Goal: Book appointment/travel/reservation

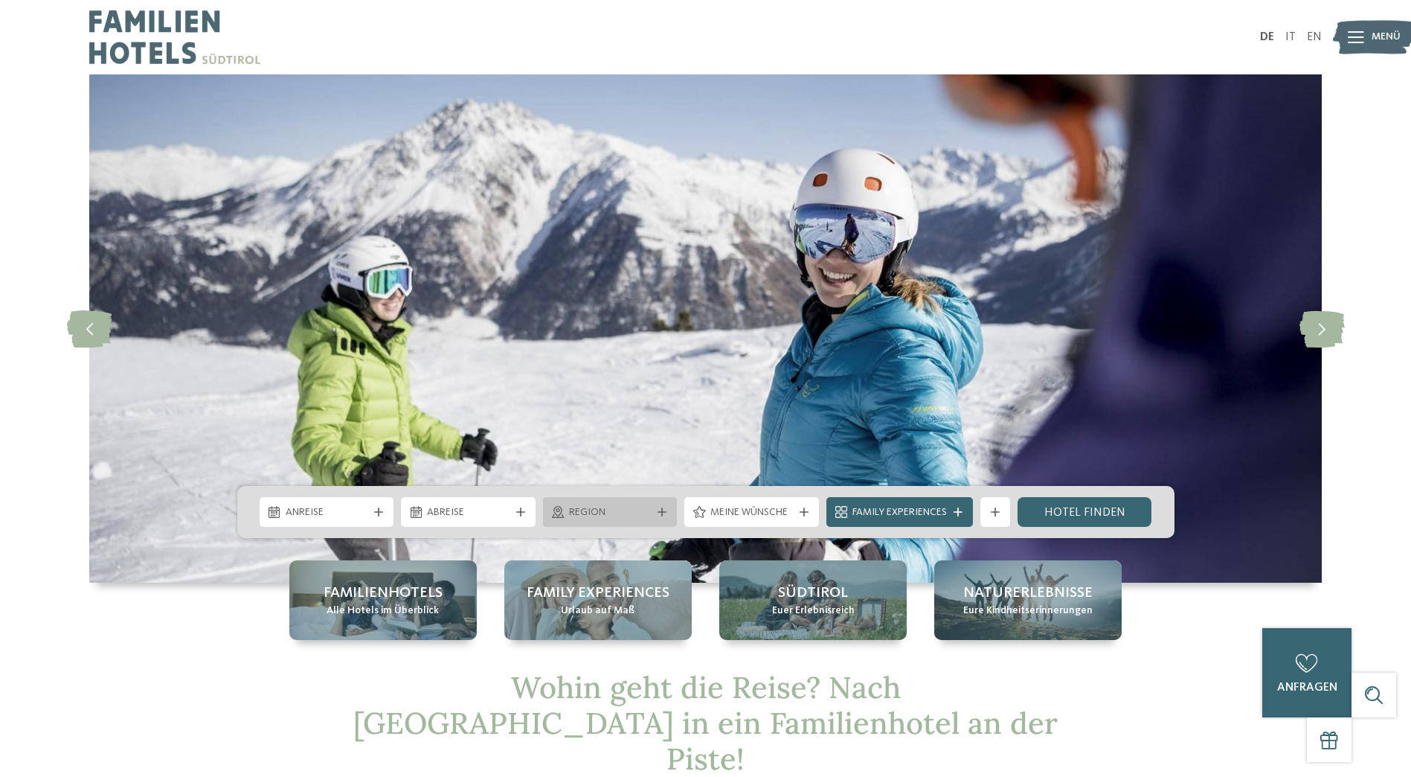
click at [655, 507] on div at bounding box center [662, 511] width 15 height 9
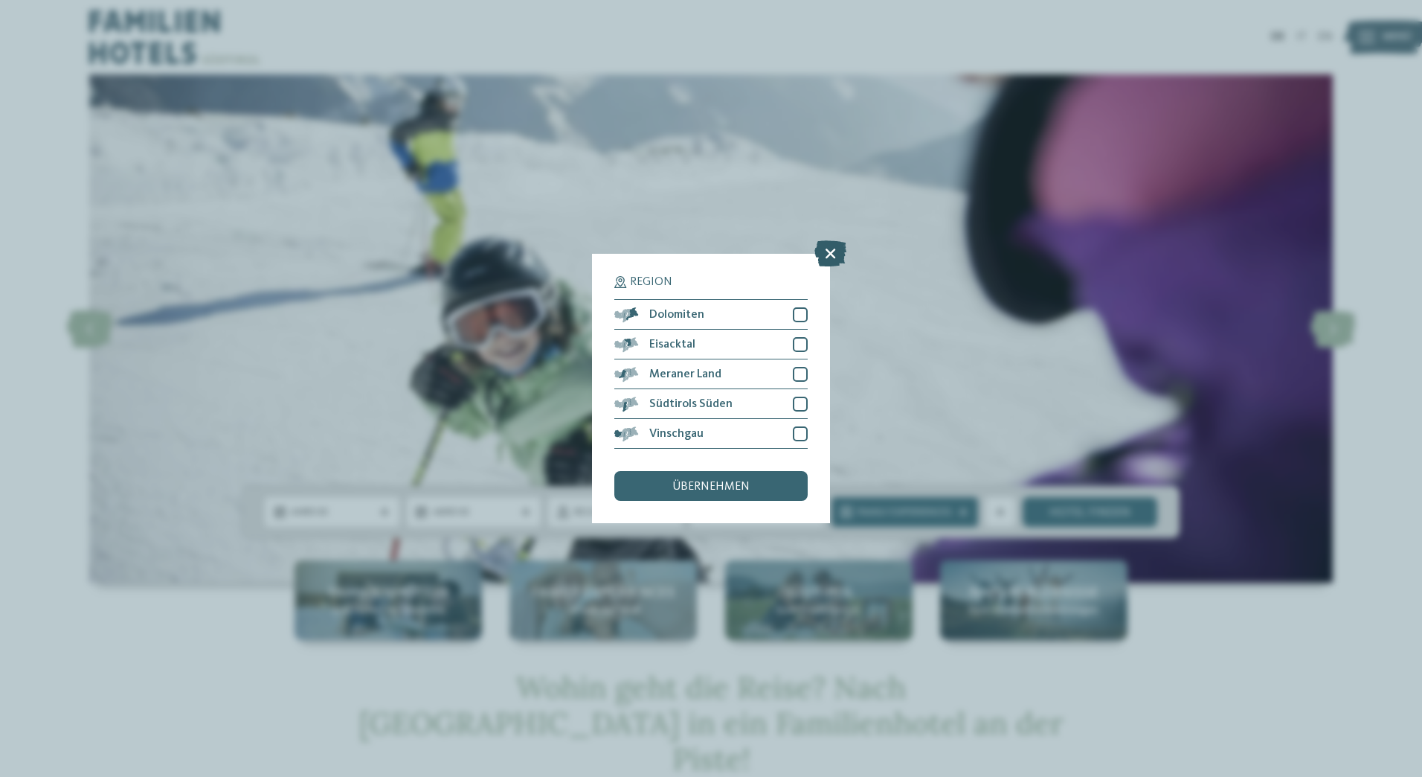
click at [835, 257] on icon at bounding box center [830, 253] width 32 height 26
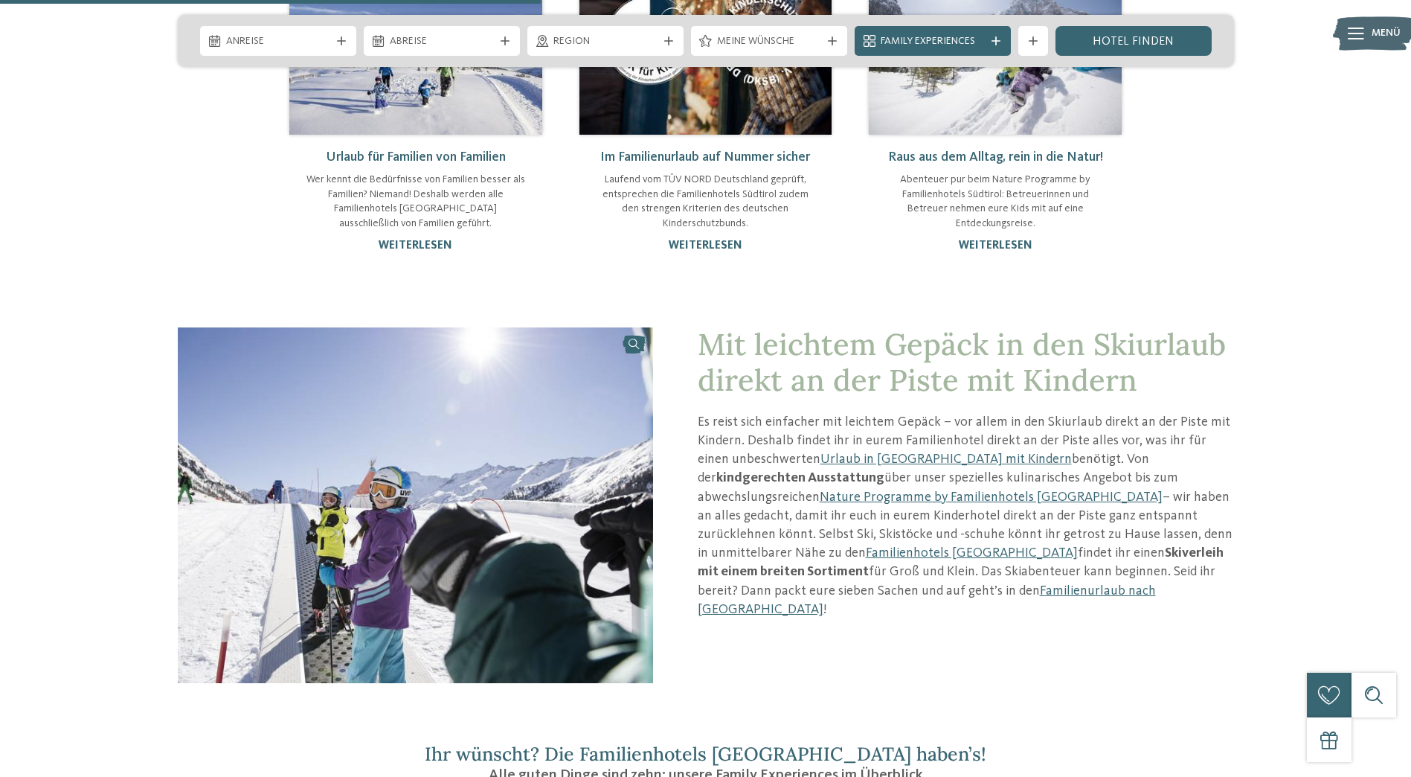
scroll to position [1339, 0]
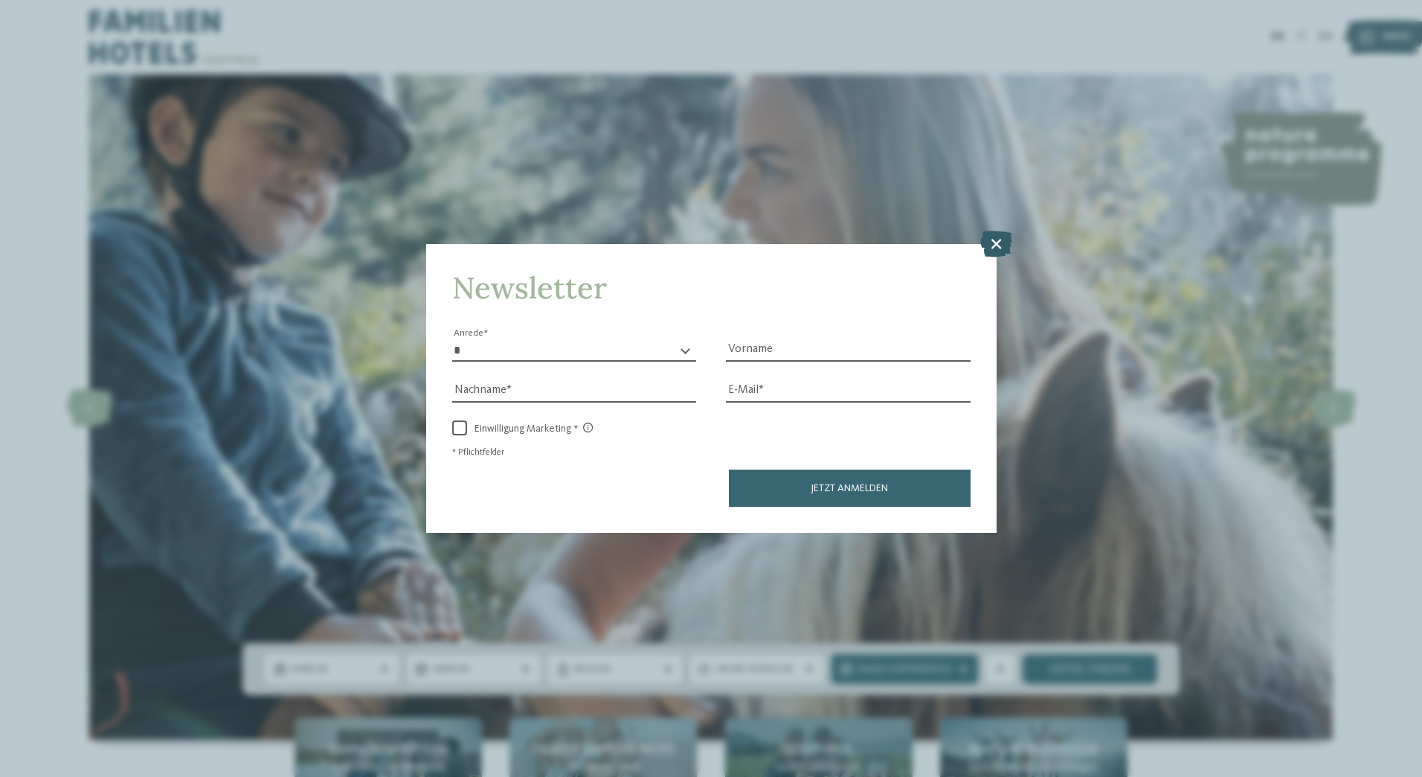
click at [995, 245] on icon at bounding box center [996, 243] width 32 height 26
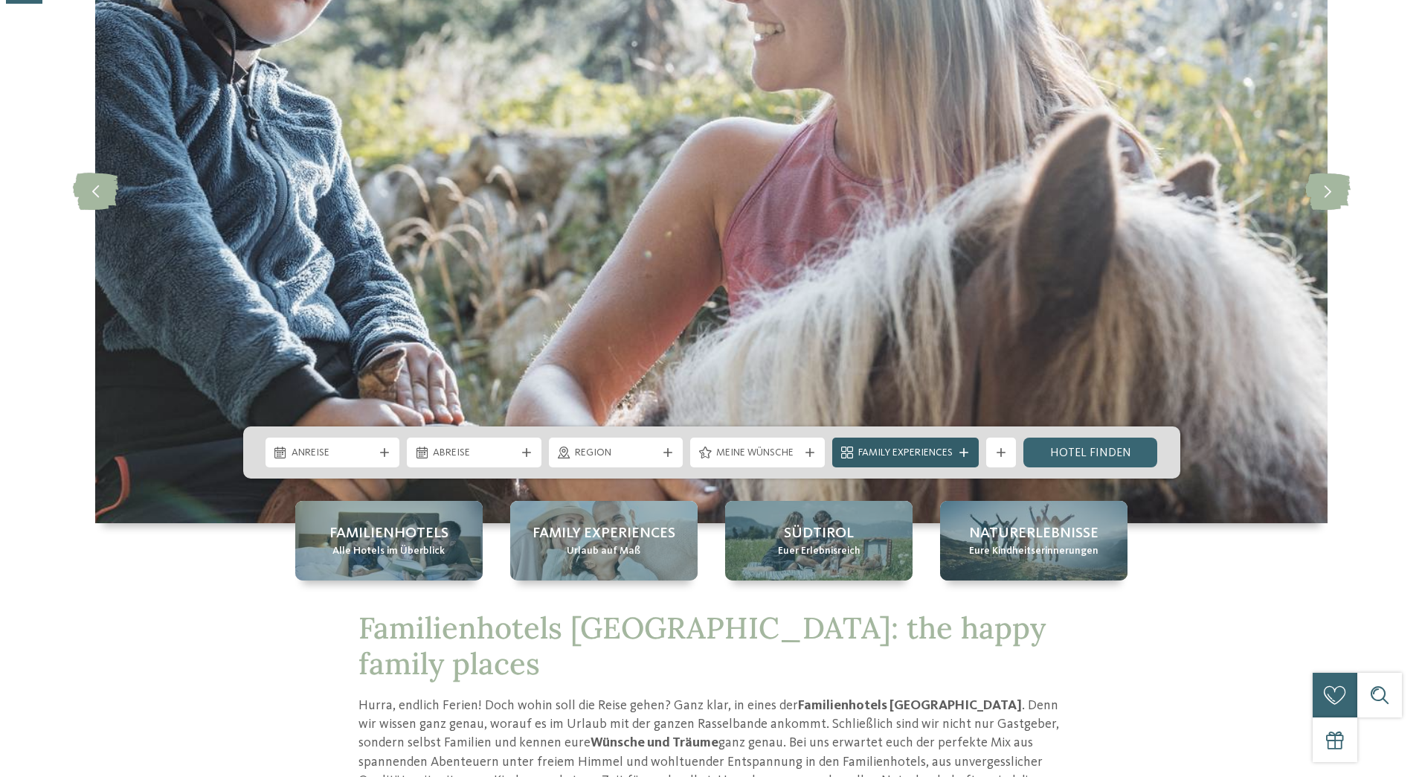
scroll to position [223, 0]
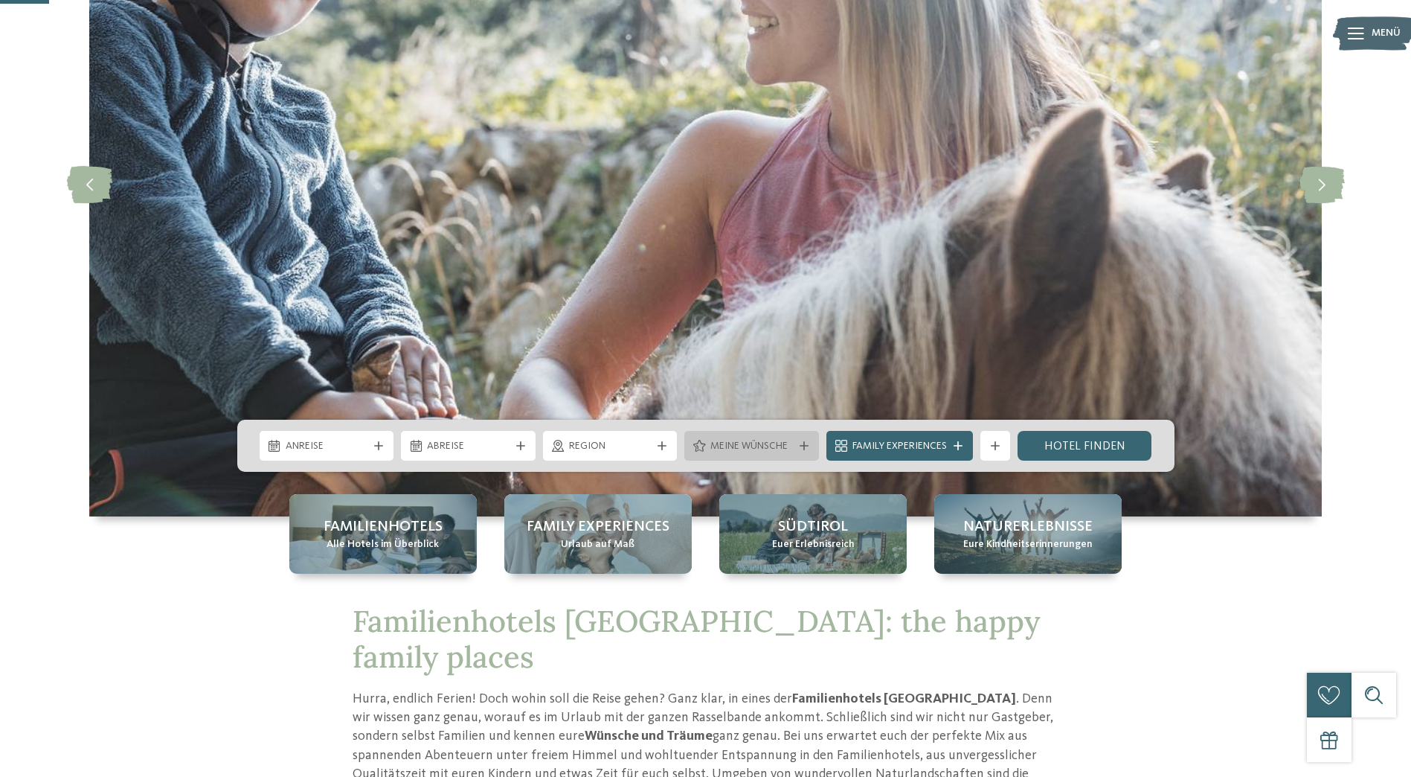
click at [803, 450] on div "Meine Wünsche" at bounding box center [751, 446] width 135 height 30
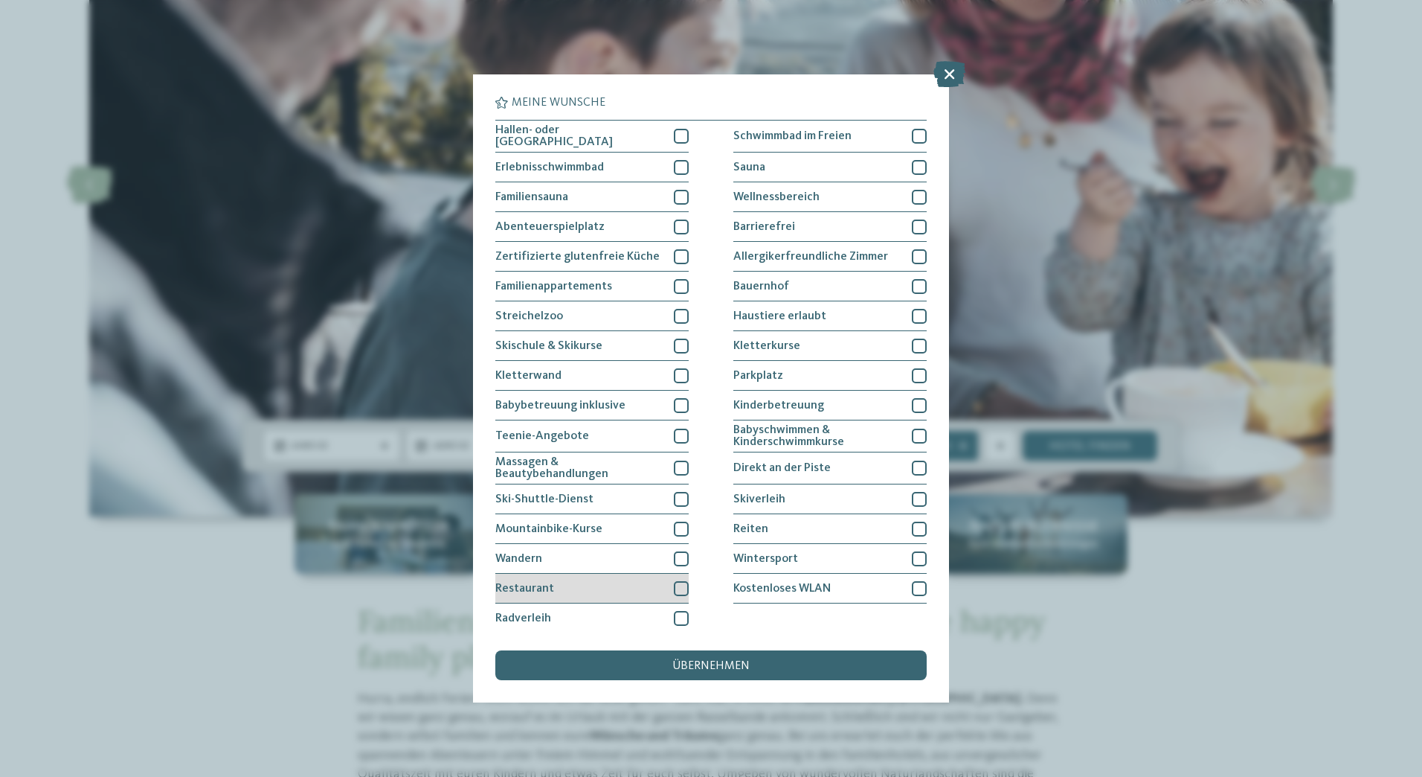
scroll to position [3, 0]
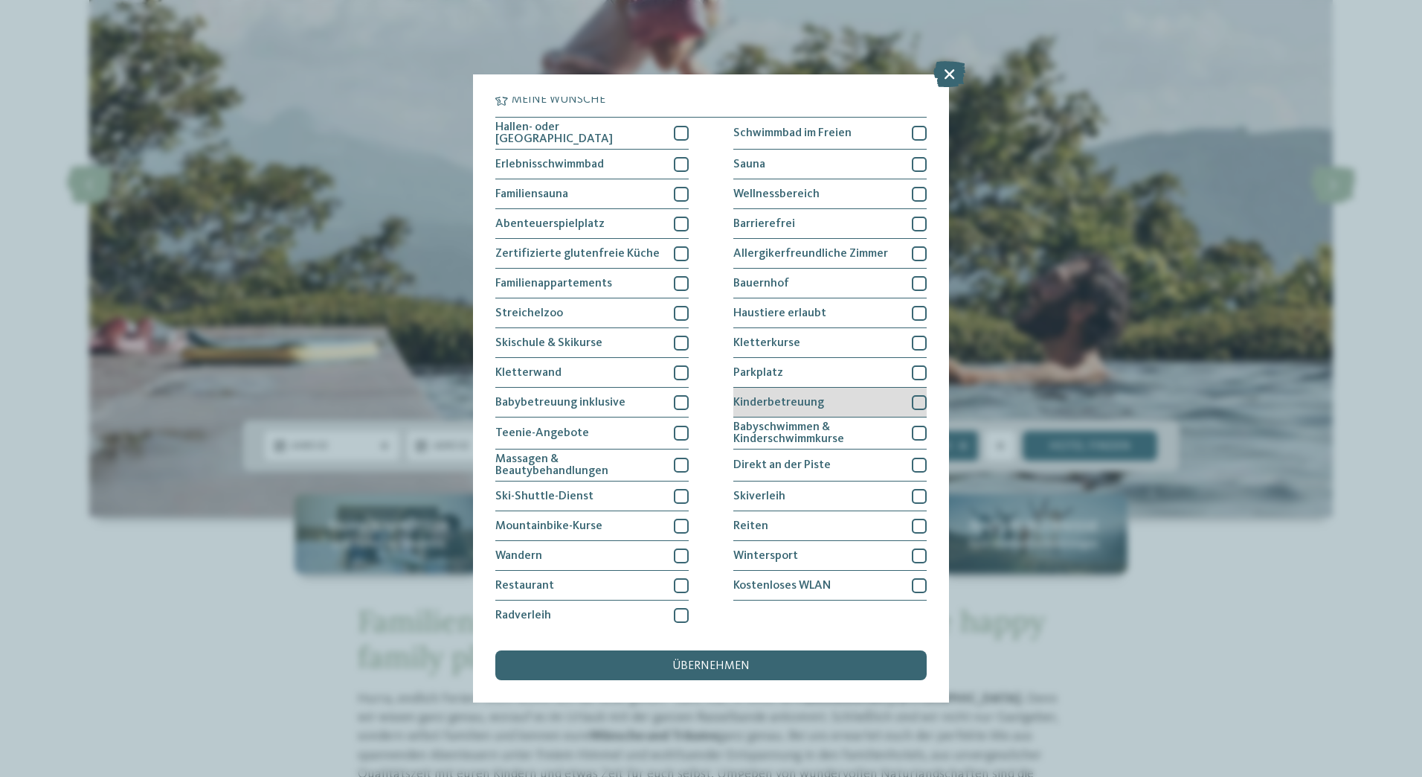
click at [912, 398] on div at bounding box center [919, 402] width 15 height 15
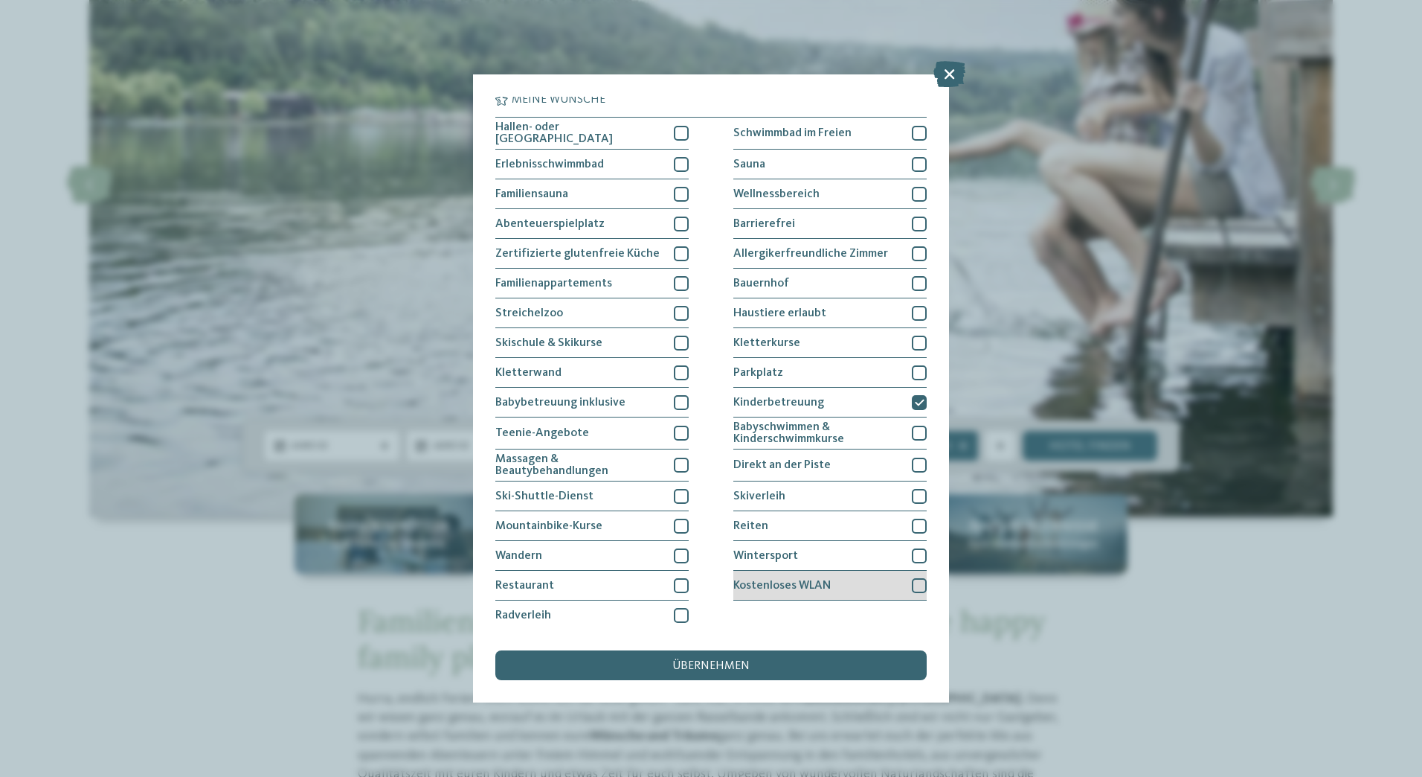
click at [914, 585] on div at bounding box center [919, 585] width 15 height 15
click at [912, 553] on div at bounding box center [919, 555] width 15 height 15
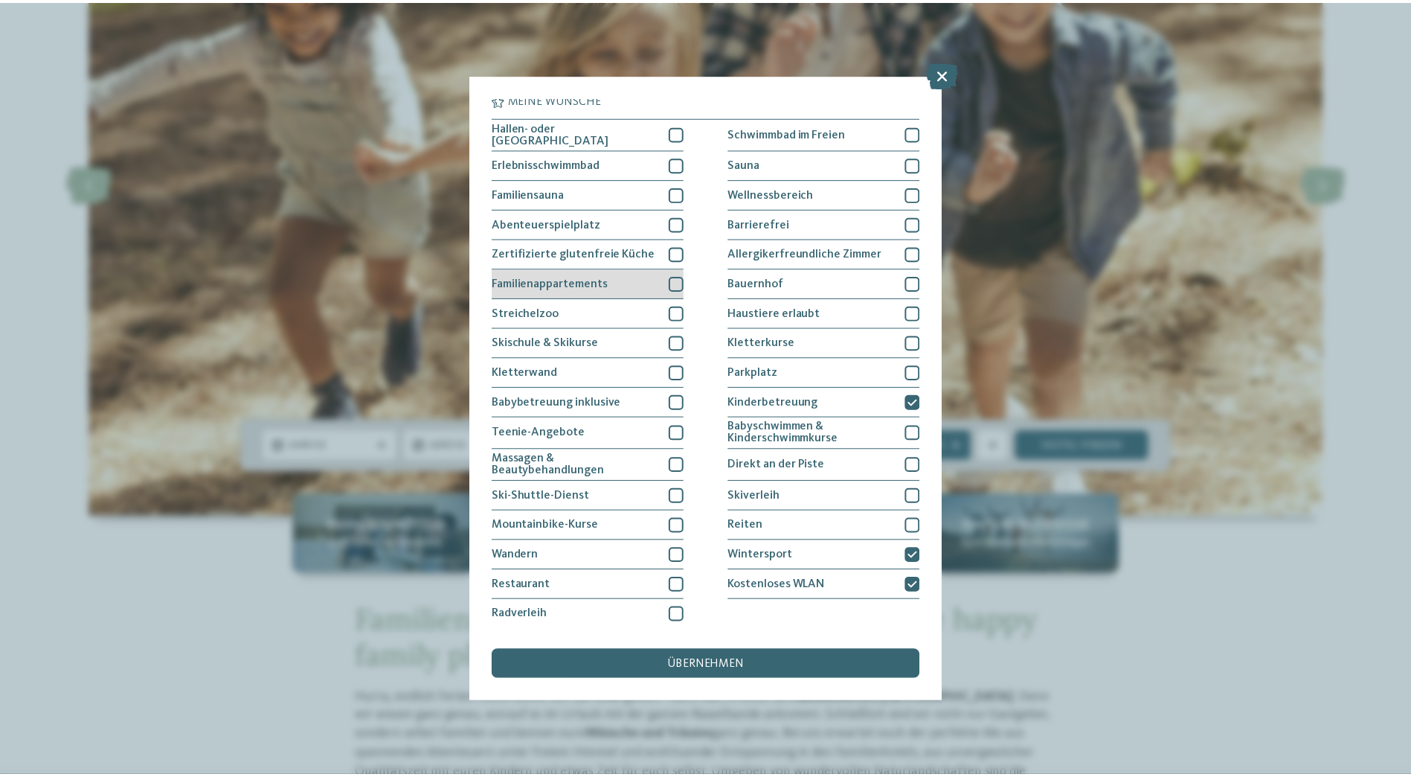
scroll to position [0, 0]
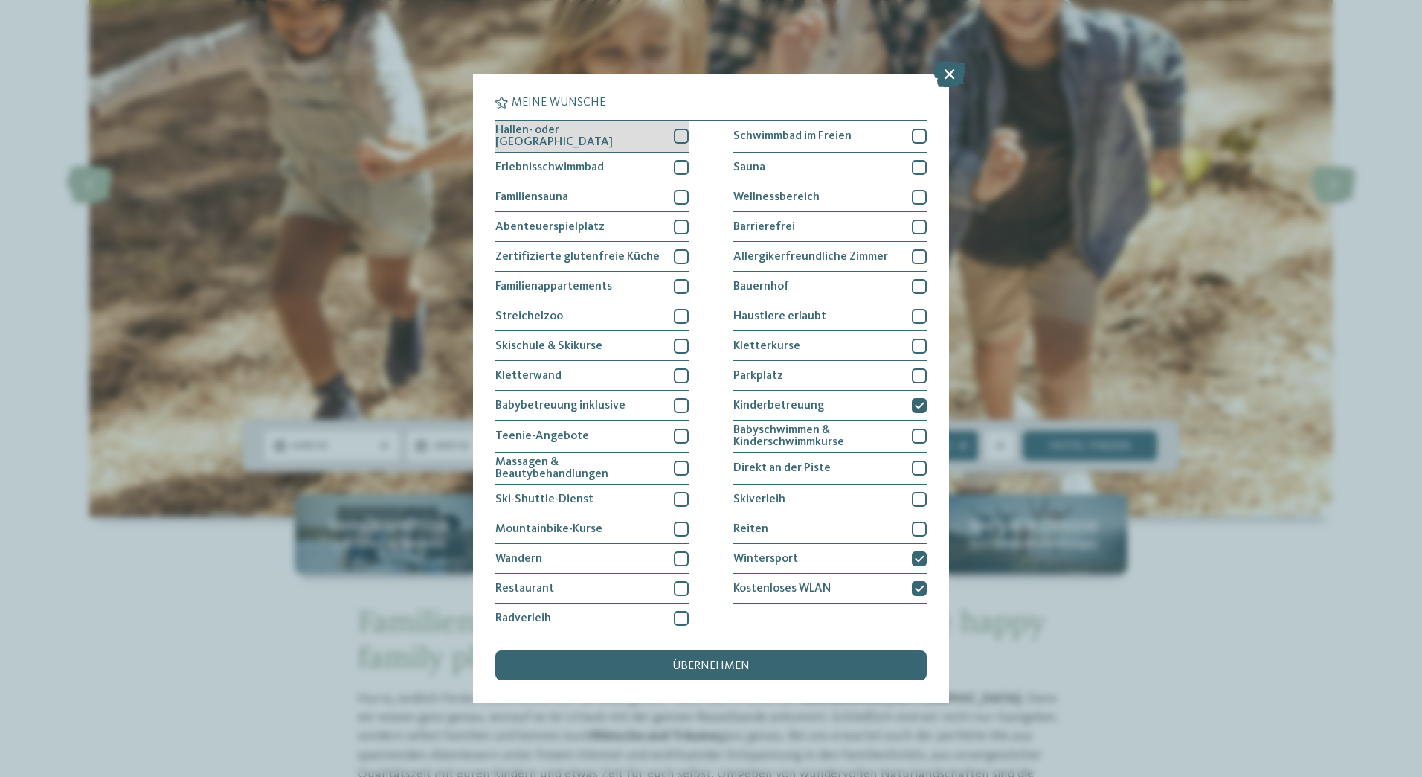
click at [675, 137] on div at bounding box center [681, 136] width 15 height 15
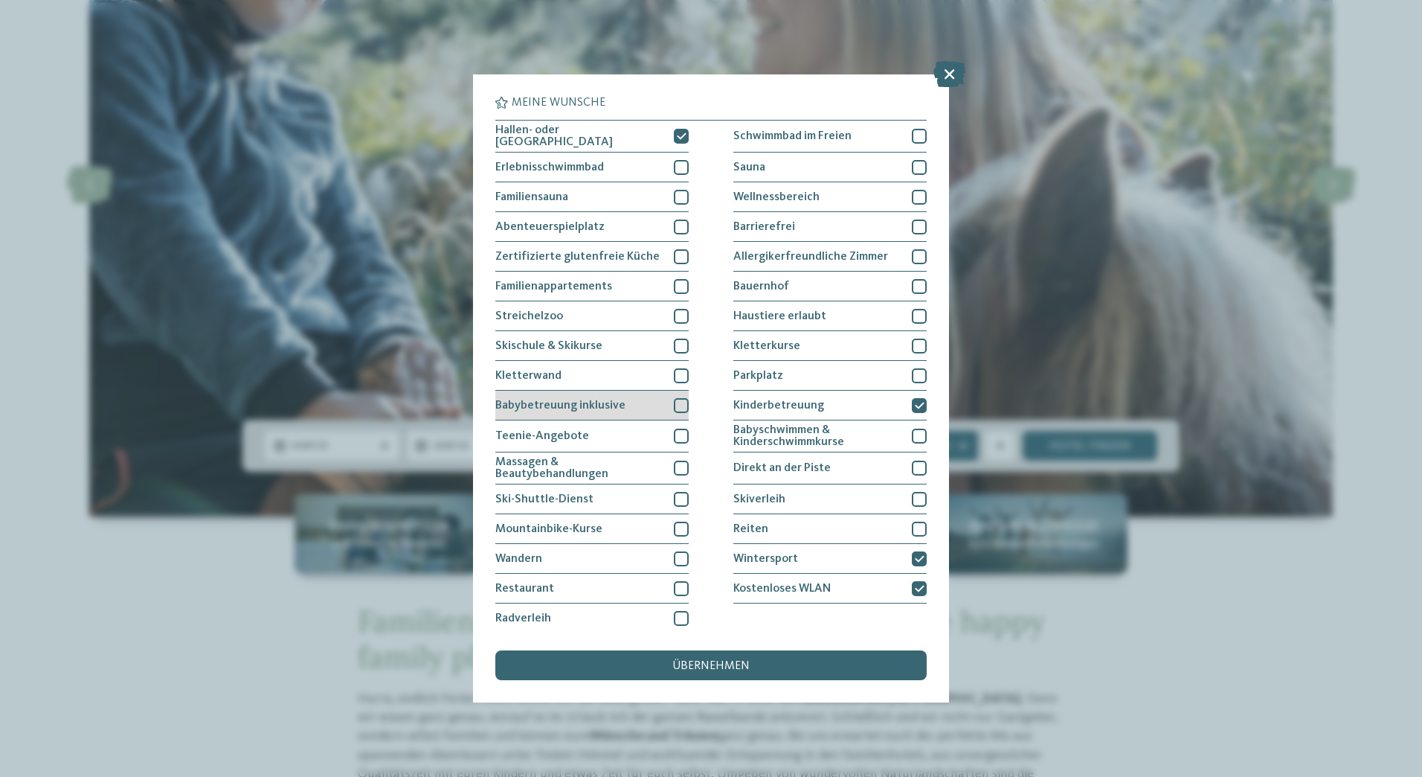
click at [674, 400] on div at bounding box center [681, 405] width 15 height 15
click at [915, 402] on icon at bounding box center [920, 405] width 10 height 9
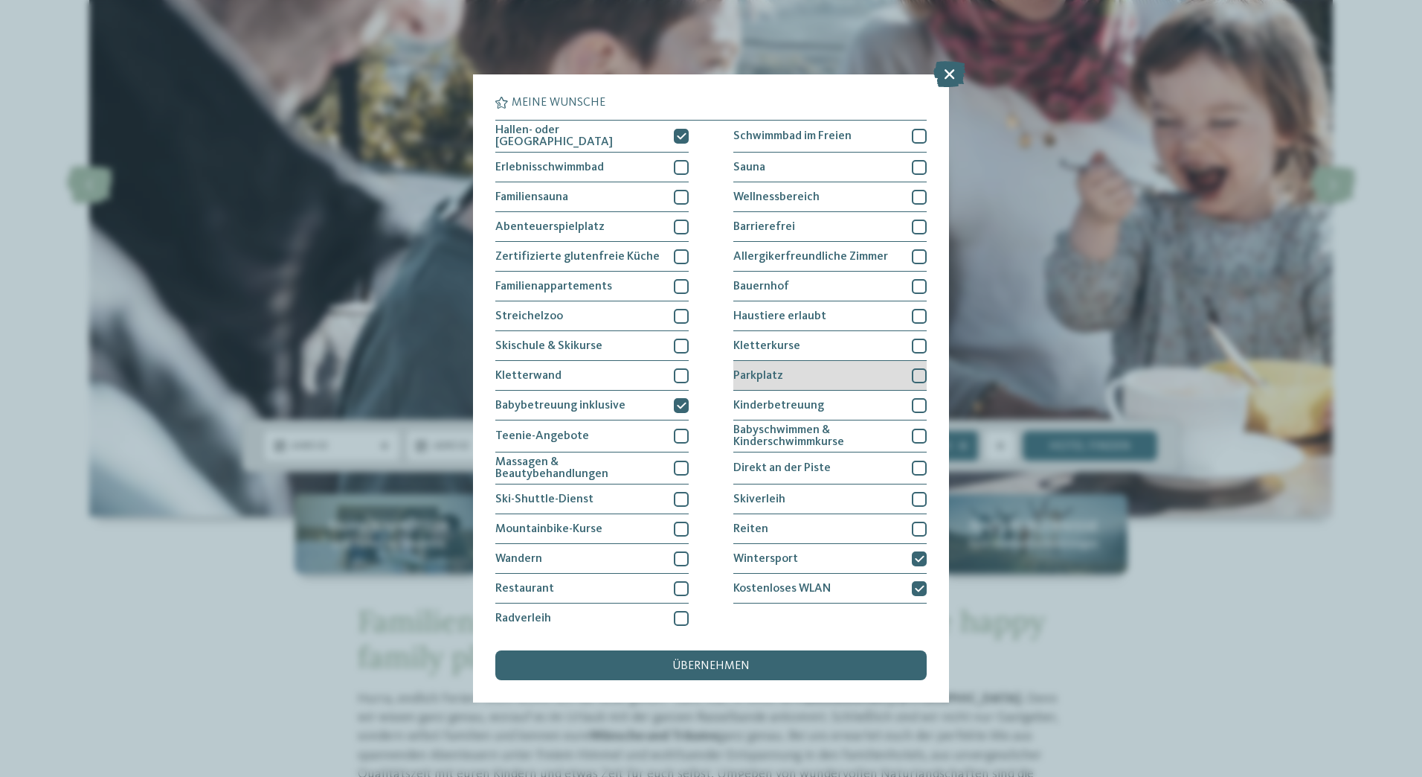
click at [913, 373] on div at bounding box center [919, 375] width 15 height 15
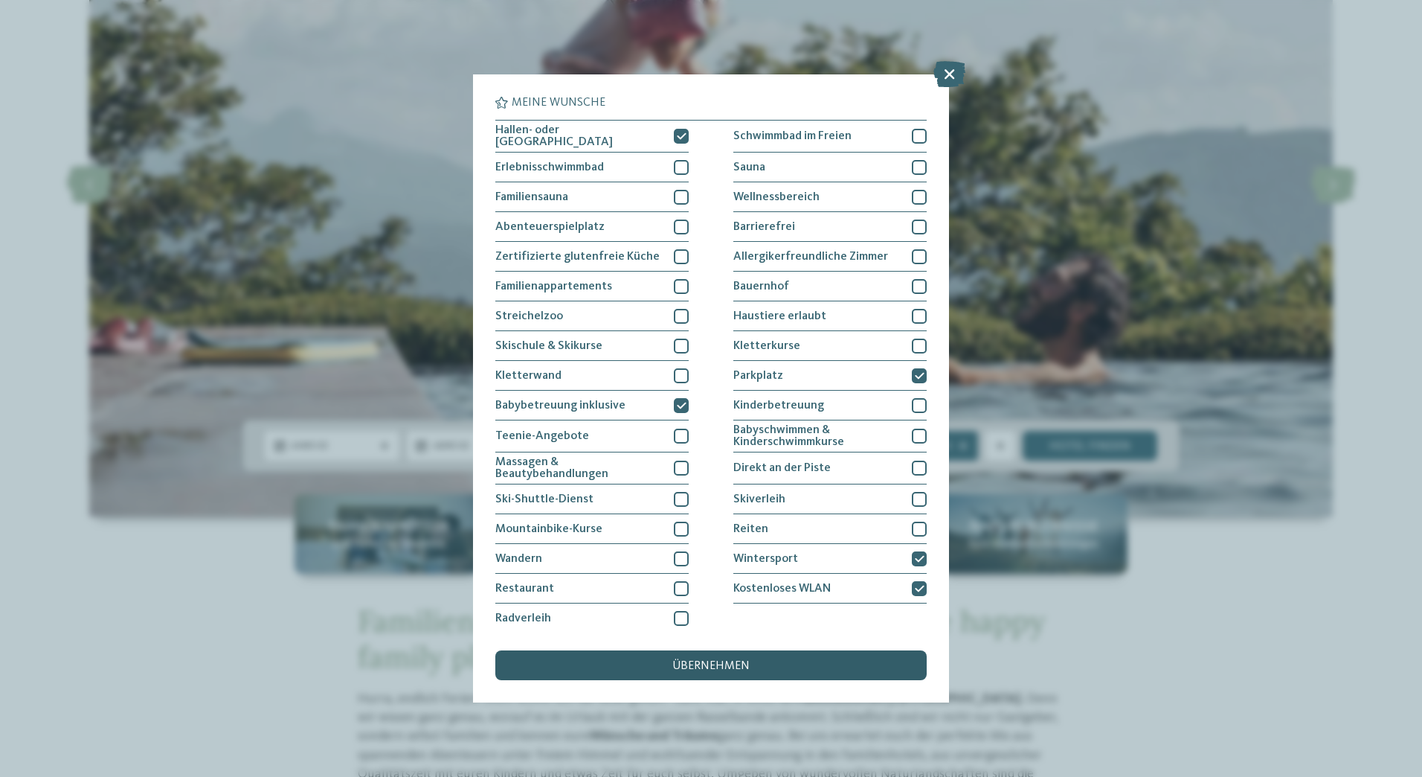
click at [757, 665] on div "übernehmen" at bounding box center [710, 665] width 431 height 30
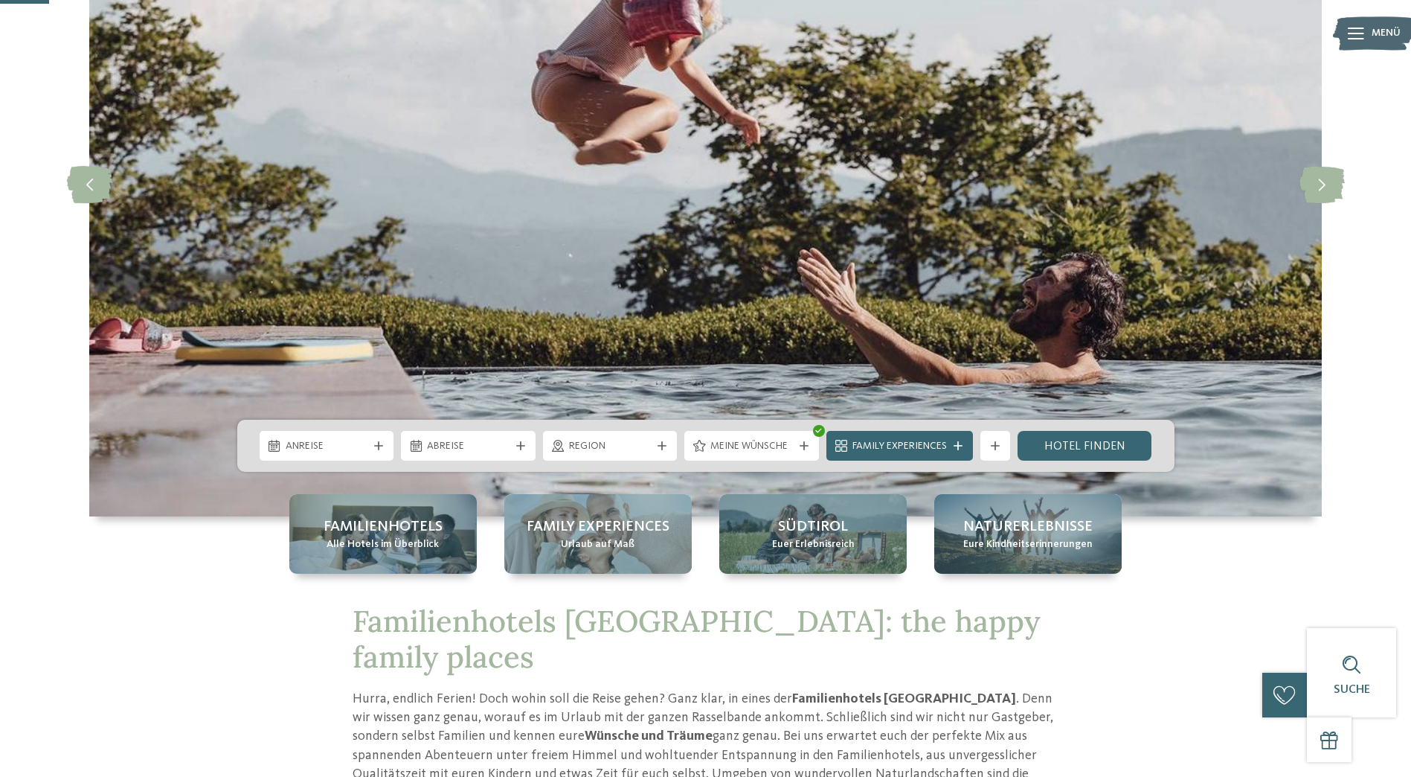
click at [376, 447] on icon at bounding box center [378, 445] width 9 height 9
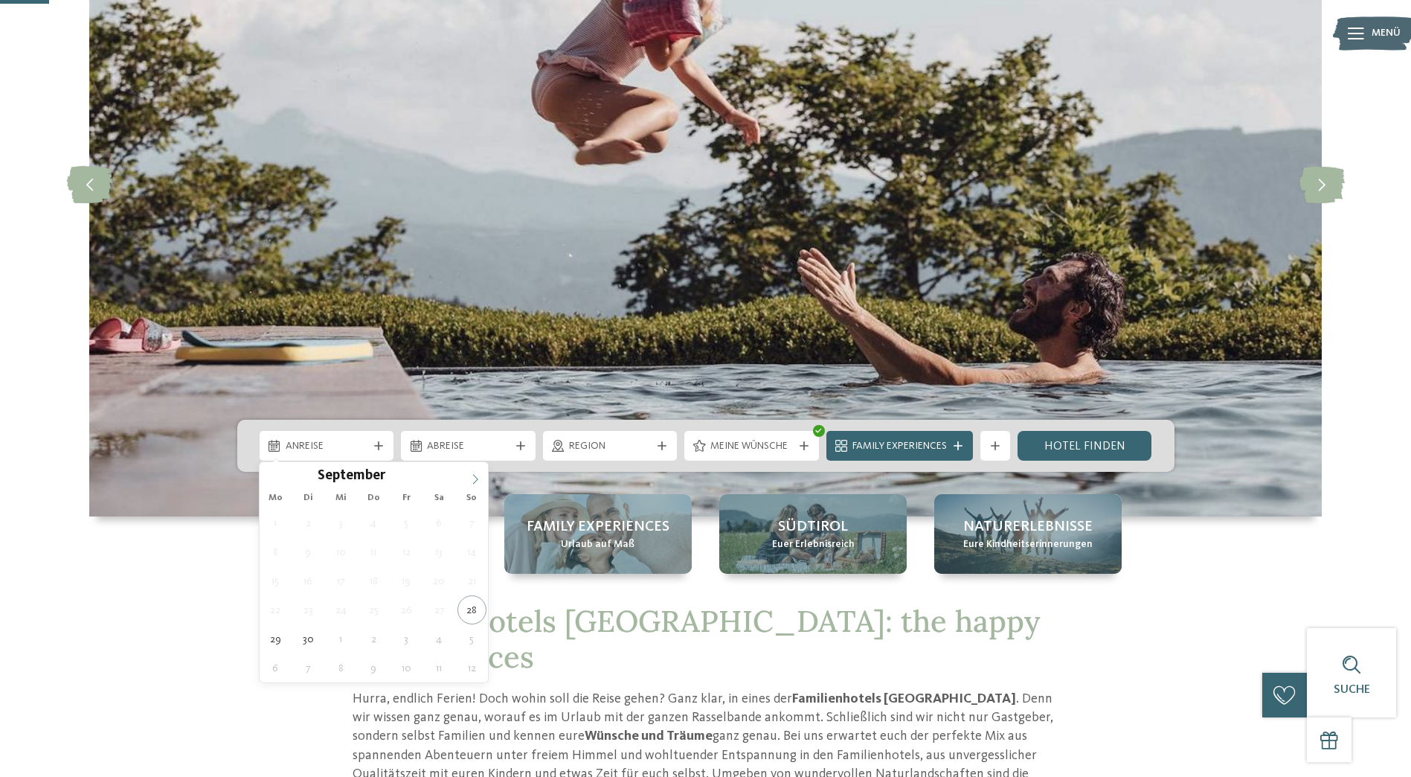
click at [473, 478] on icon at bounding box center [475, 479] width 10 height 10
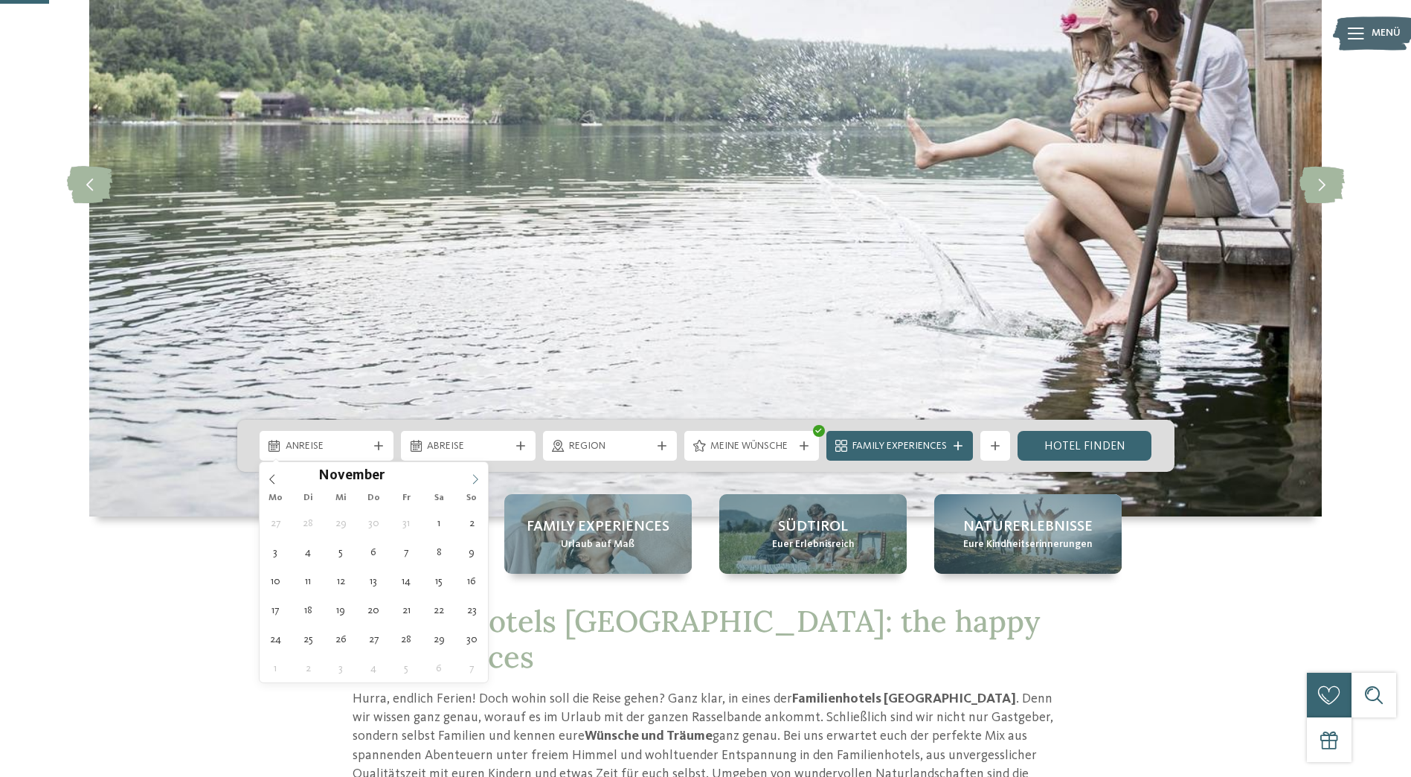
click at [473, 478] on icon at bounding box center [475, 479] width 10 height 10
type input "****"
click at [473, 478] on icon at bounding box center [475, 479] width 10 height 10
type div "[DATE]"
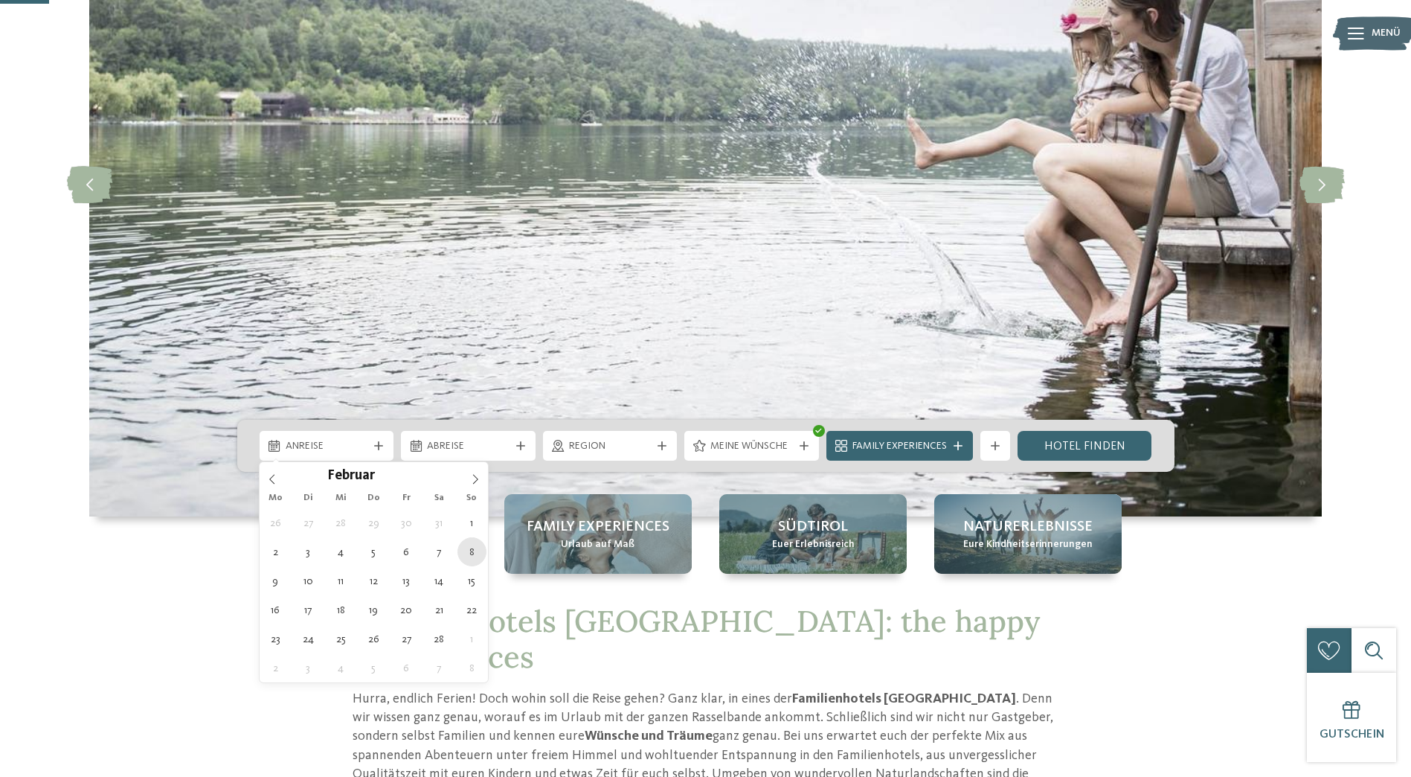
type input "****"
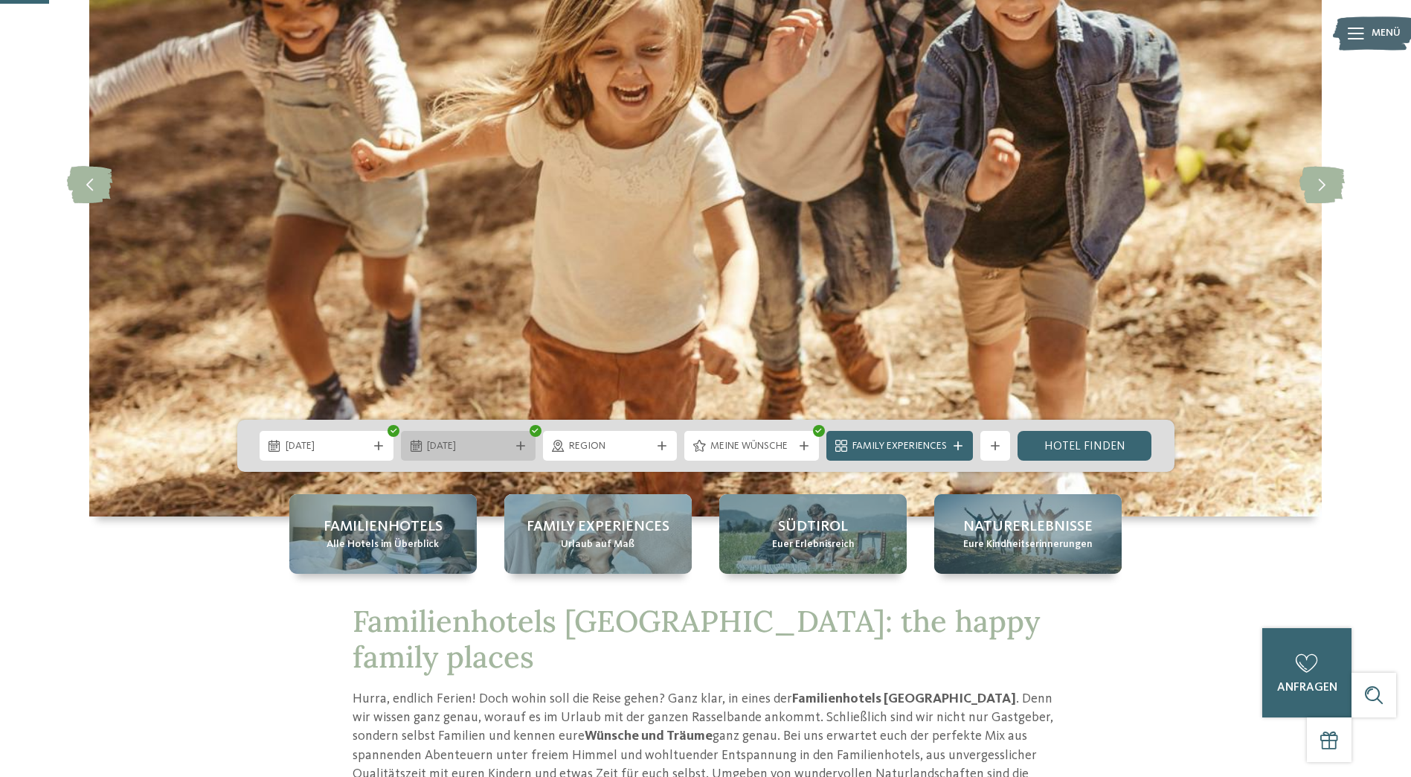
click at [524, 448] on icon at bounding box center [520, 445] width 9 height 9
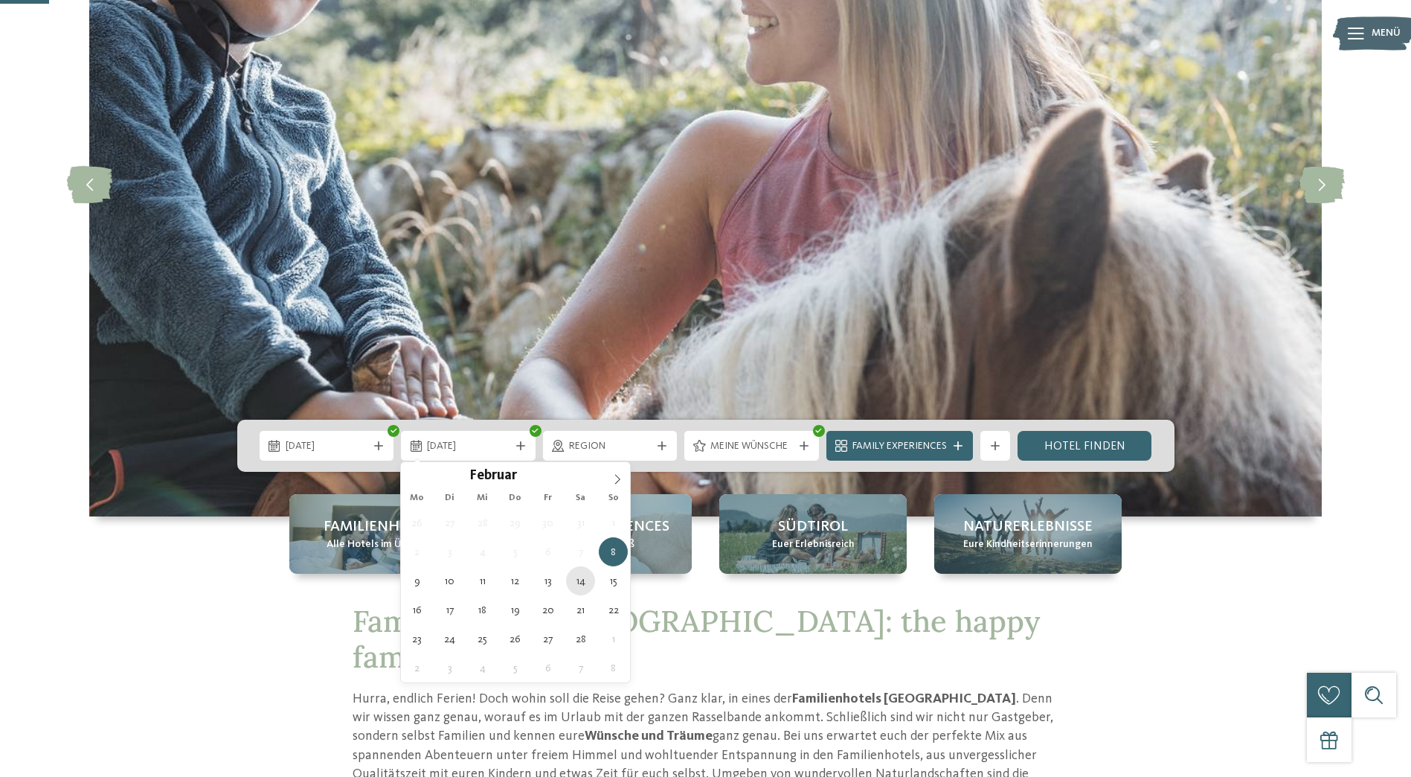
type div "[DATE]"
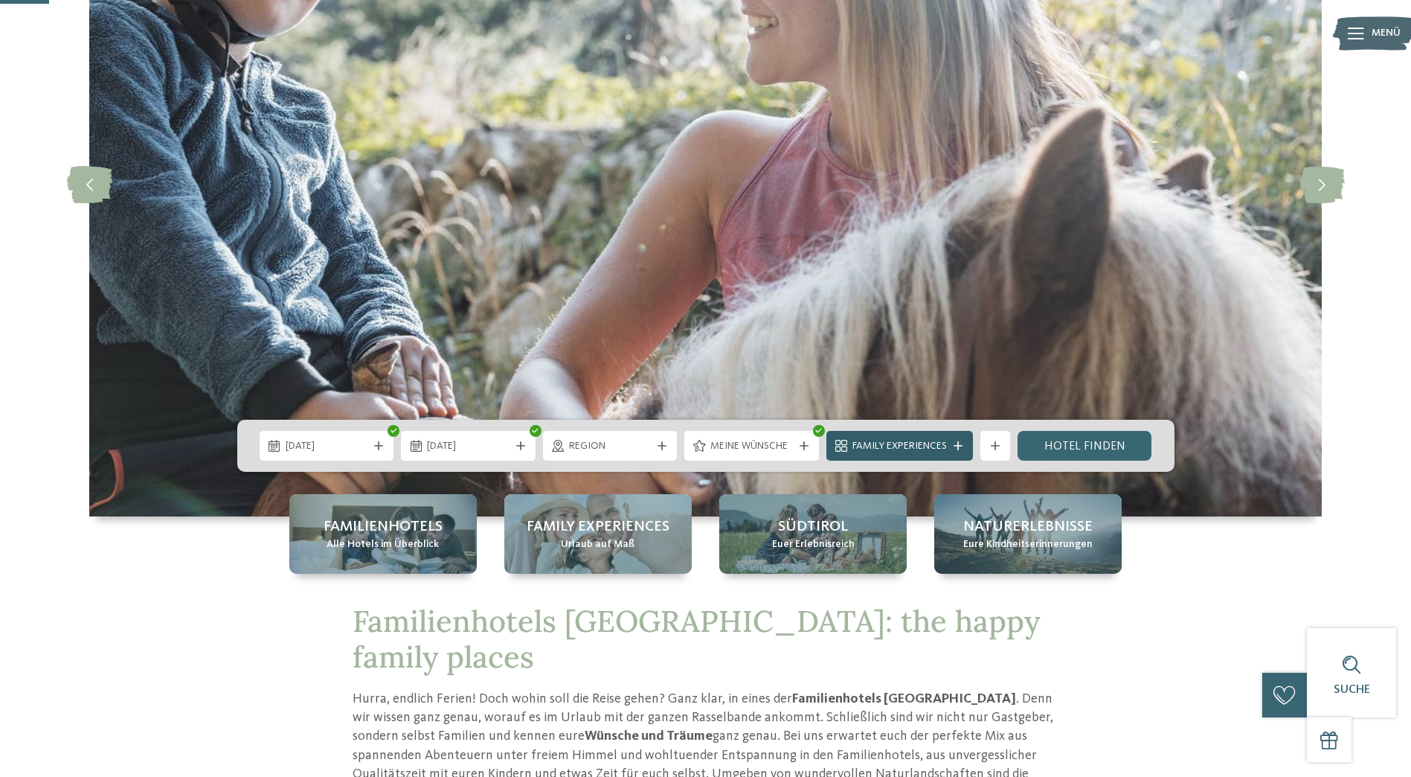
click at [957, 448] on icon at bounding box center [958, 445] width 9 height 9
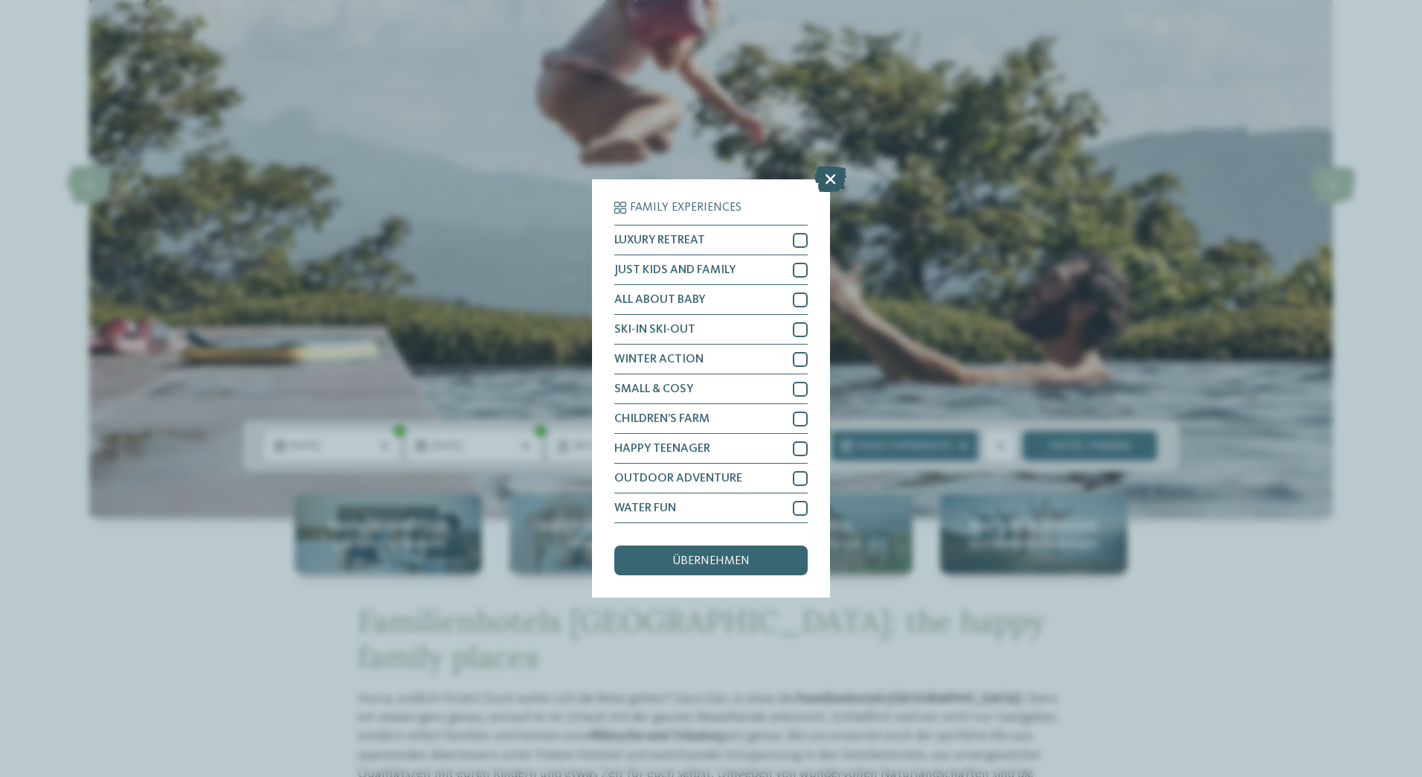
click at [831, 179] on icon at bounding box center [830, 179] width 32 height 26
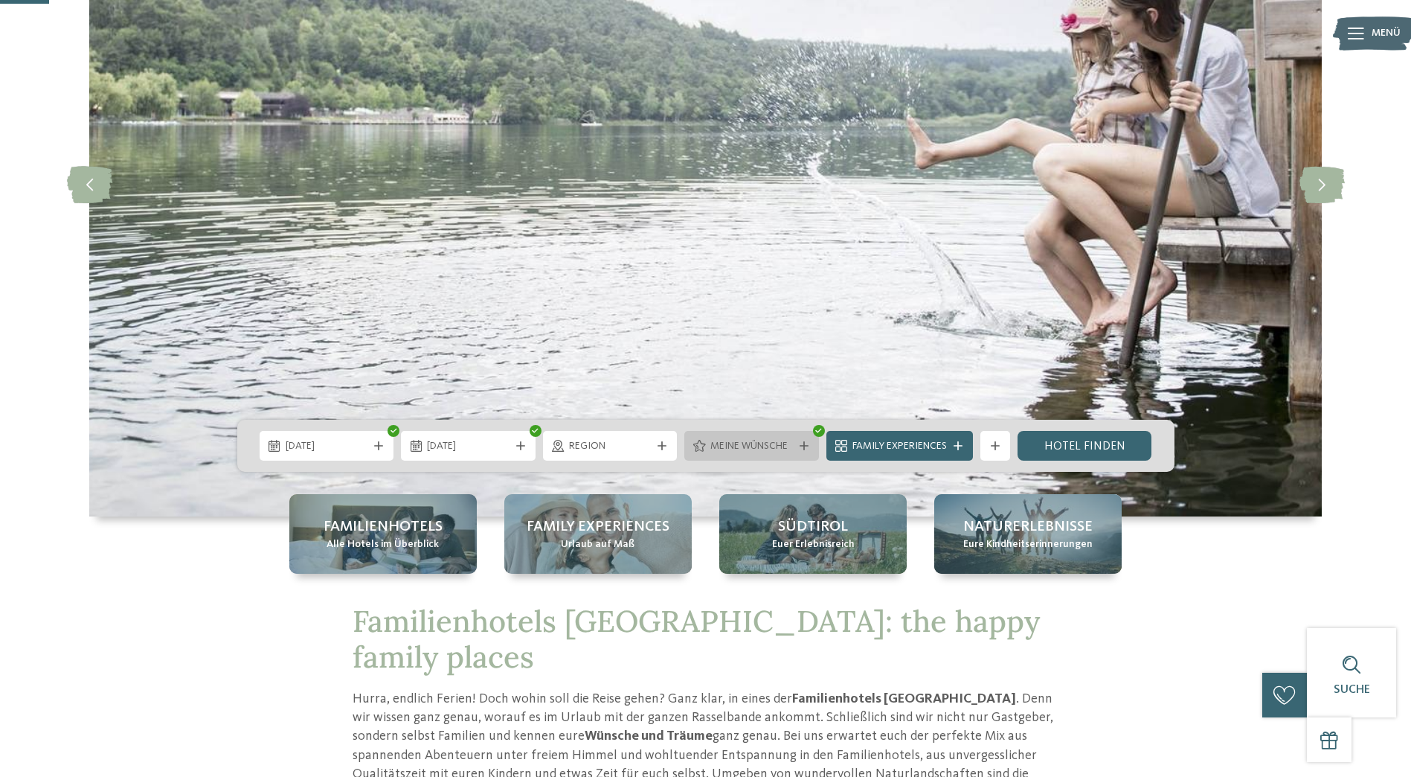
click at [806, 450] on div "Meine Wünsche" at bounding box center [751, 446] width 135 height 30
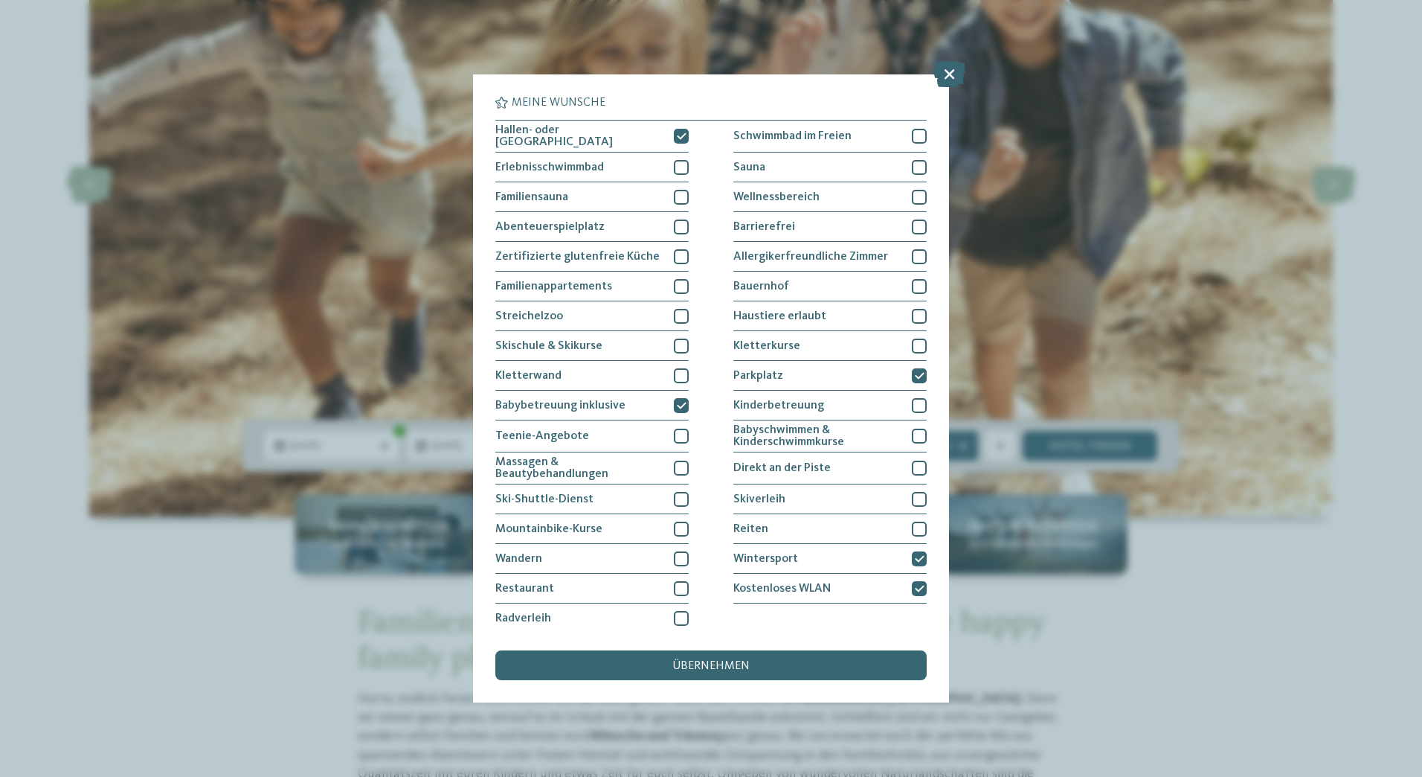
click at [840, 668] on div "übernehmen" at bounding box center [710, 665] width 431 height 30
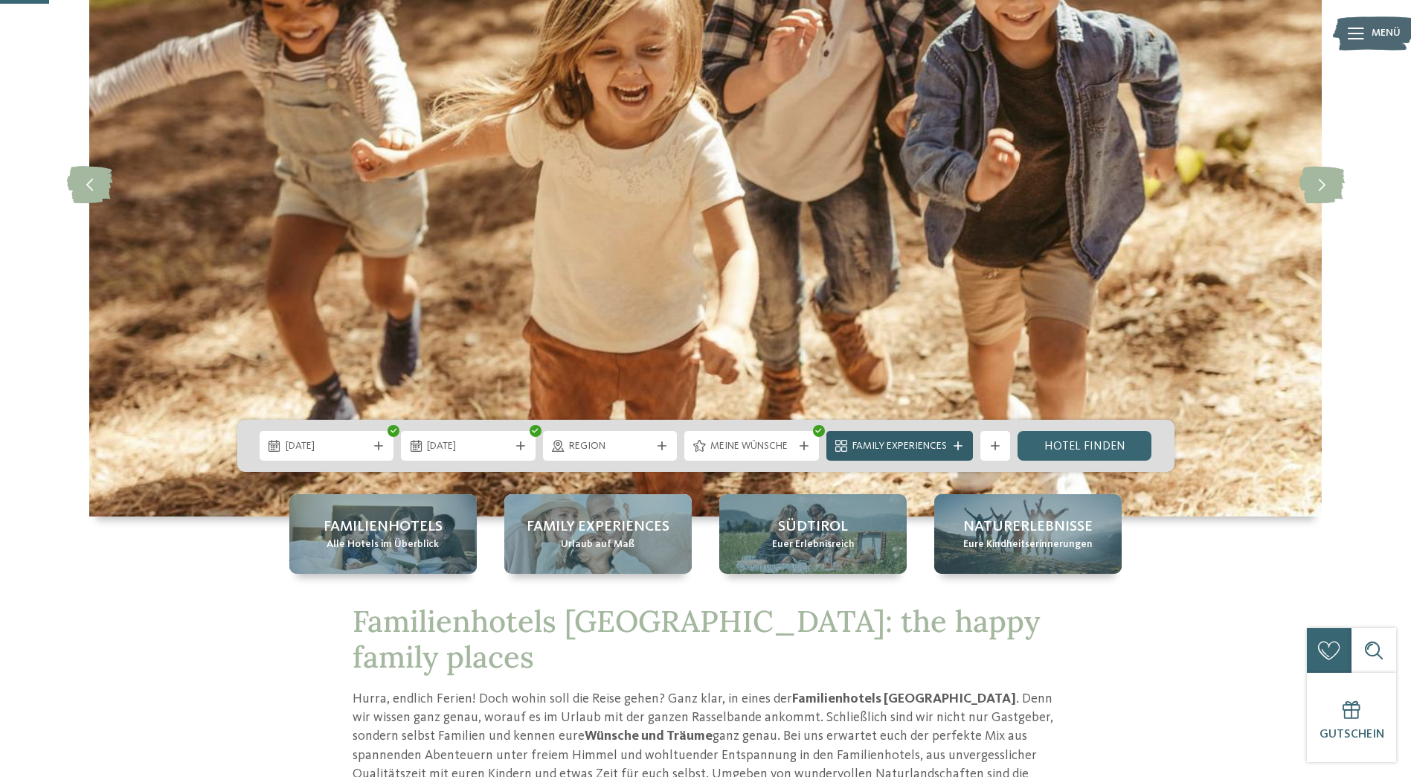
click at [957, 448] on icon at bounding box center [958, 445] width 9 height 9
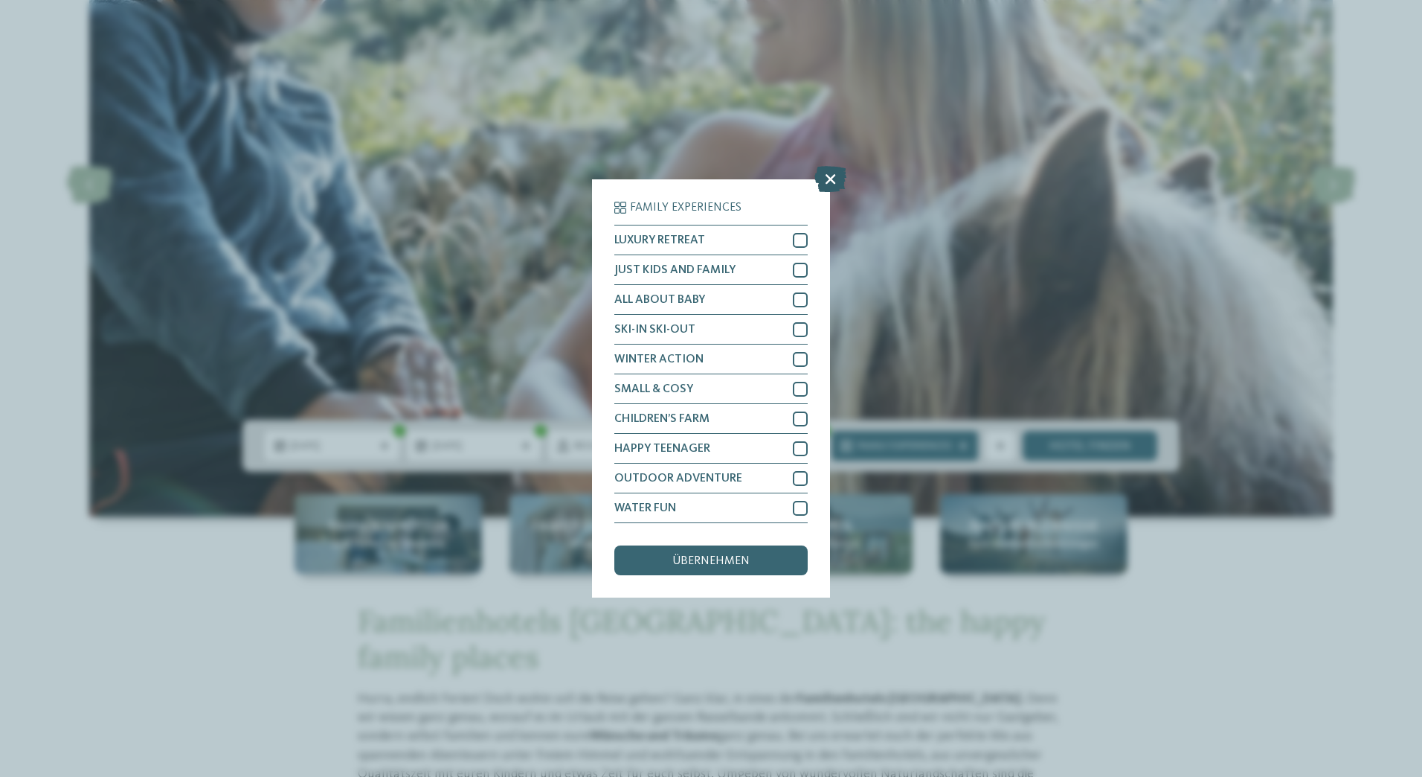
click at [828, 175] on icon at bounding box center [830, 179] width 32 height 26
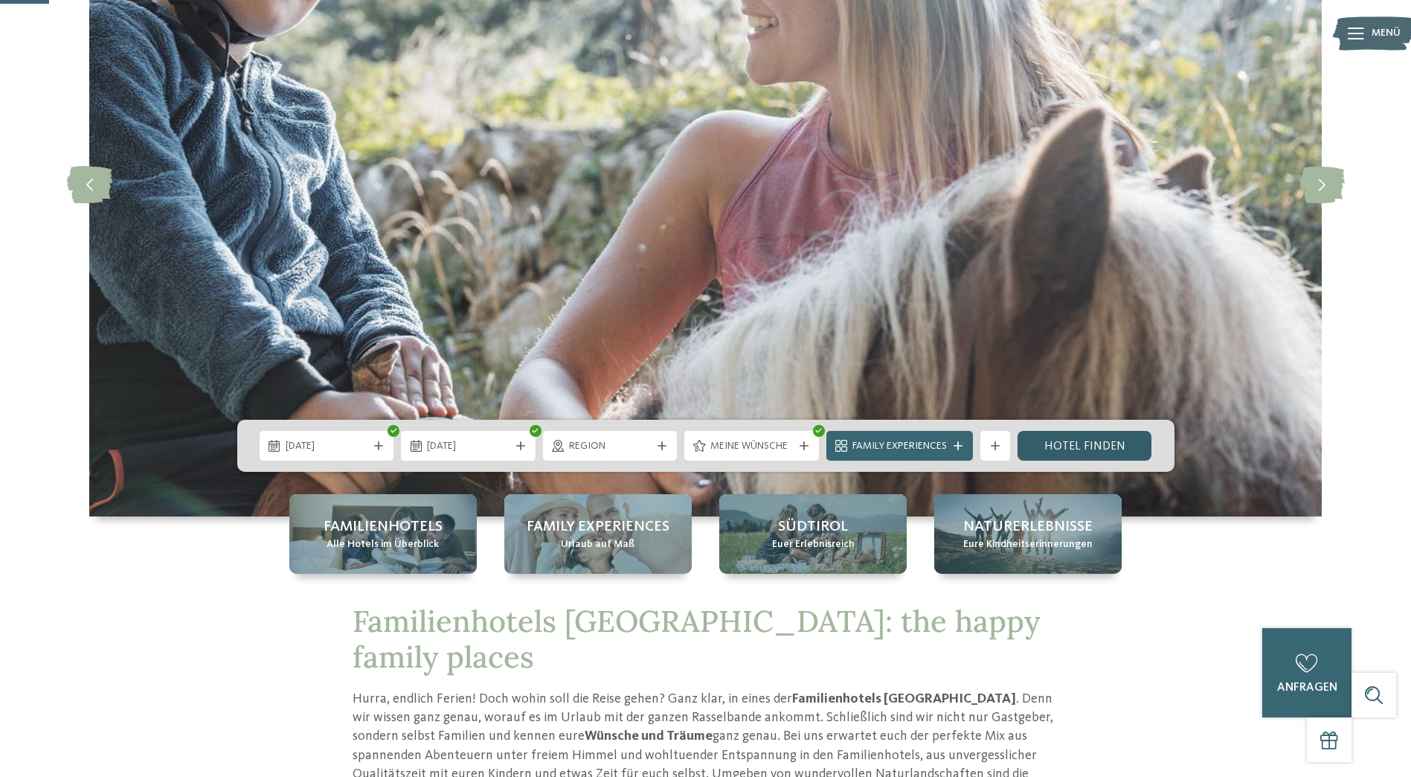
click at [1120, 447] on link "Hotel finden" at bounding box center [1084, 446] width 135 height 30
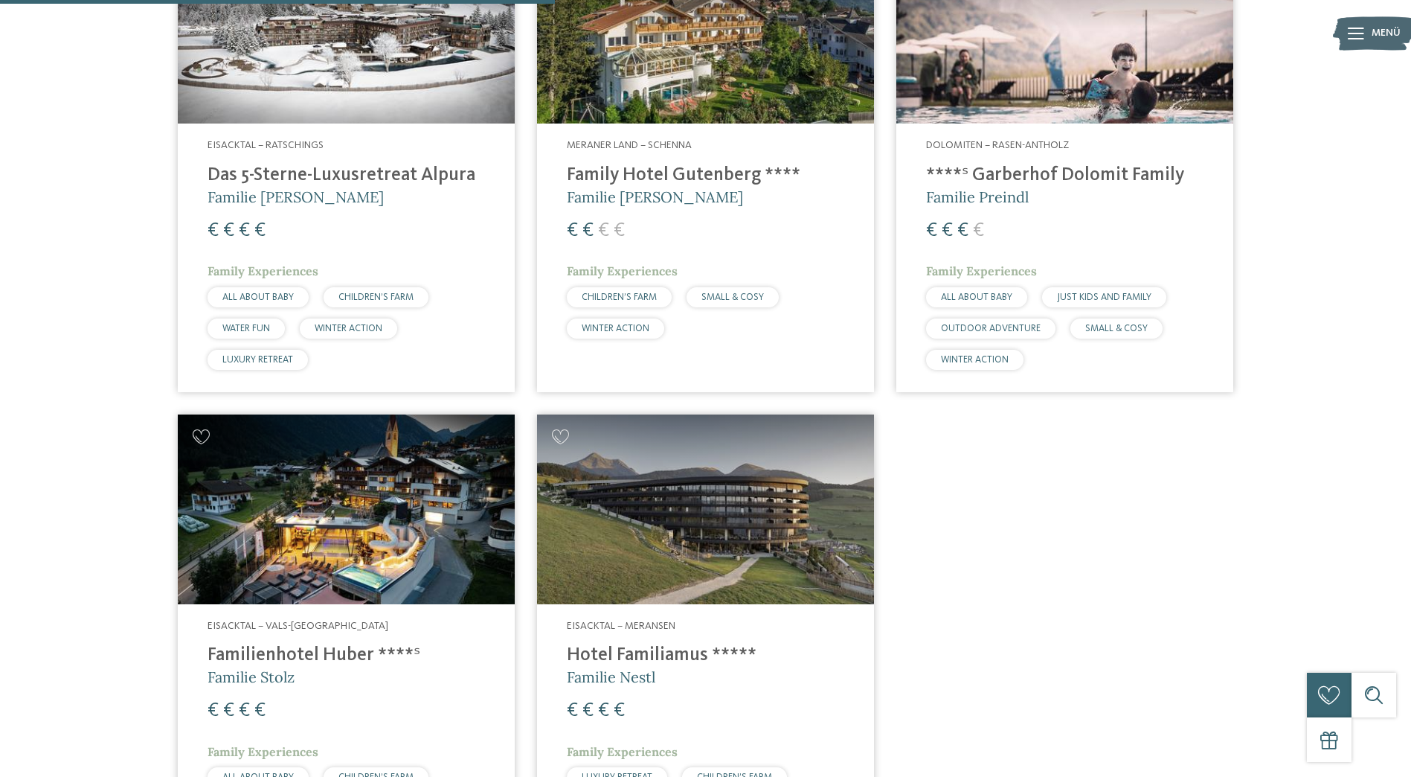
scroll to position [637, 0]
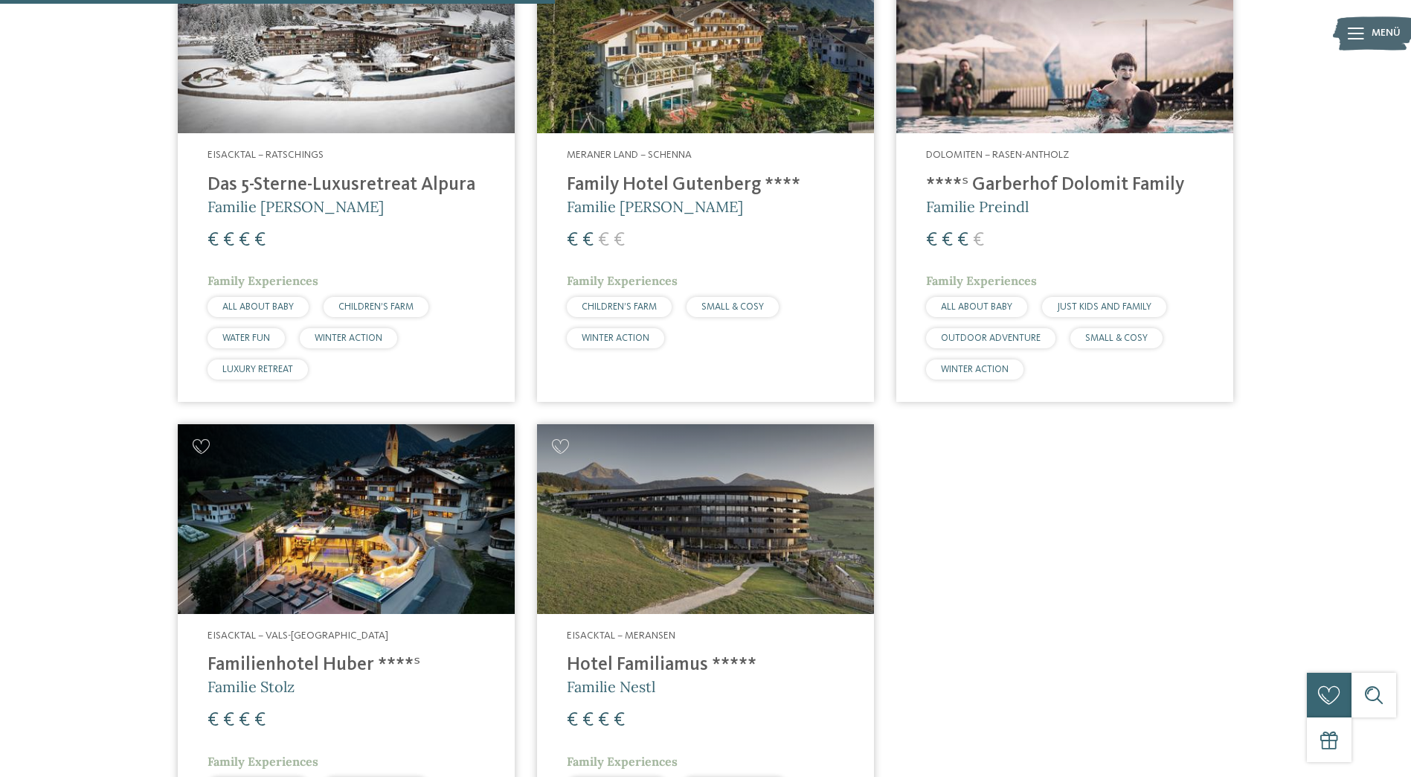
click at [1070, 199] on h5 "Familie Preindl" at bounding box center [1064, 206] width 277 height 21
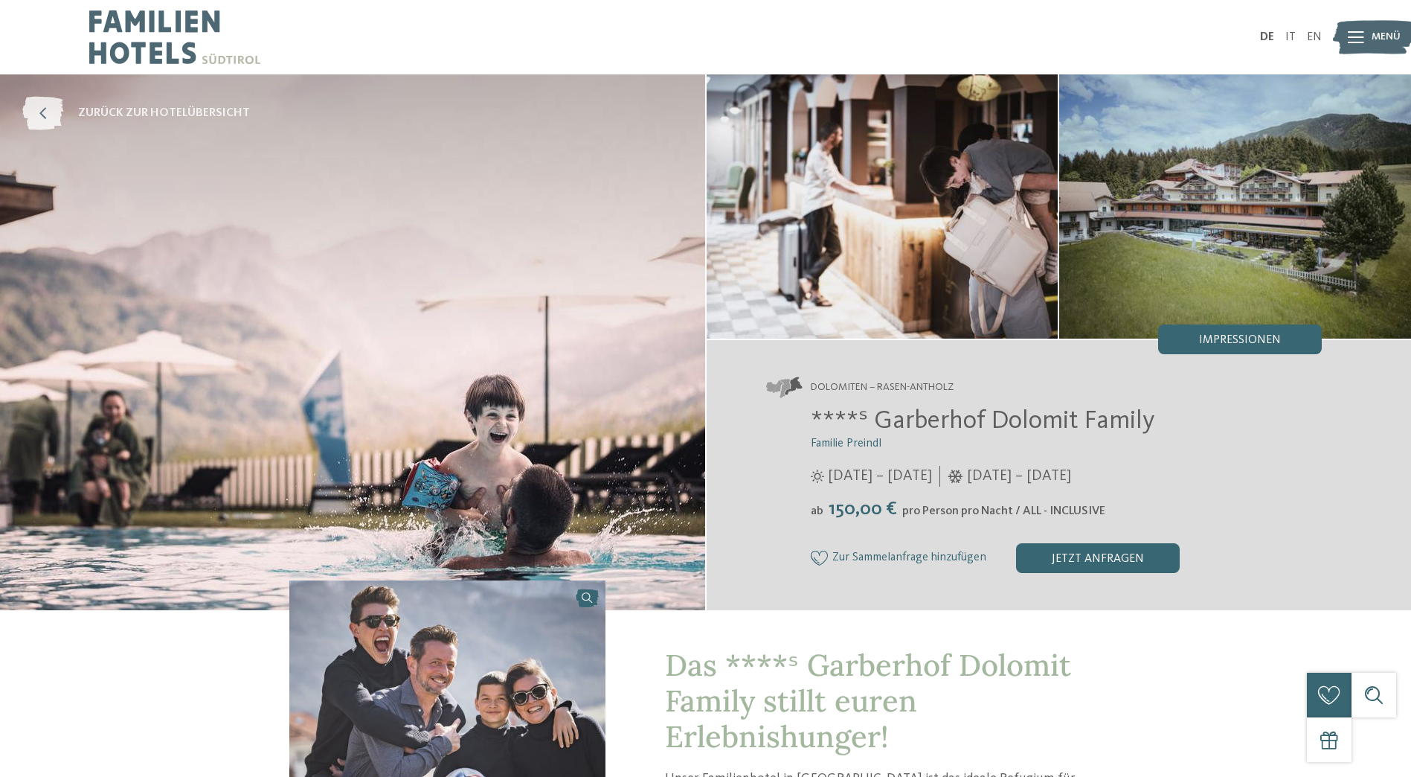
click at [58, 117] on icon at bounding box center [42, 113] width 41 height 33
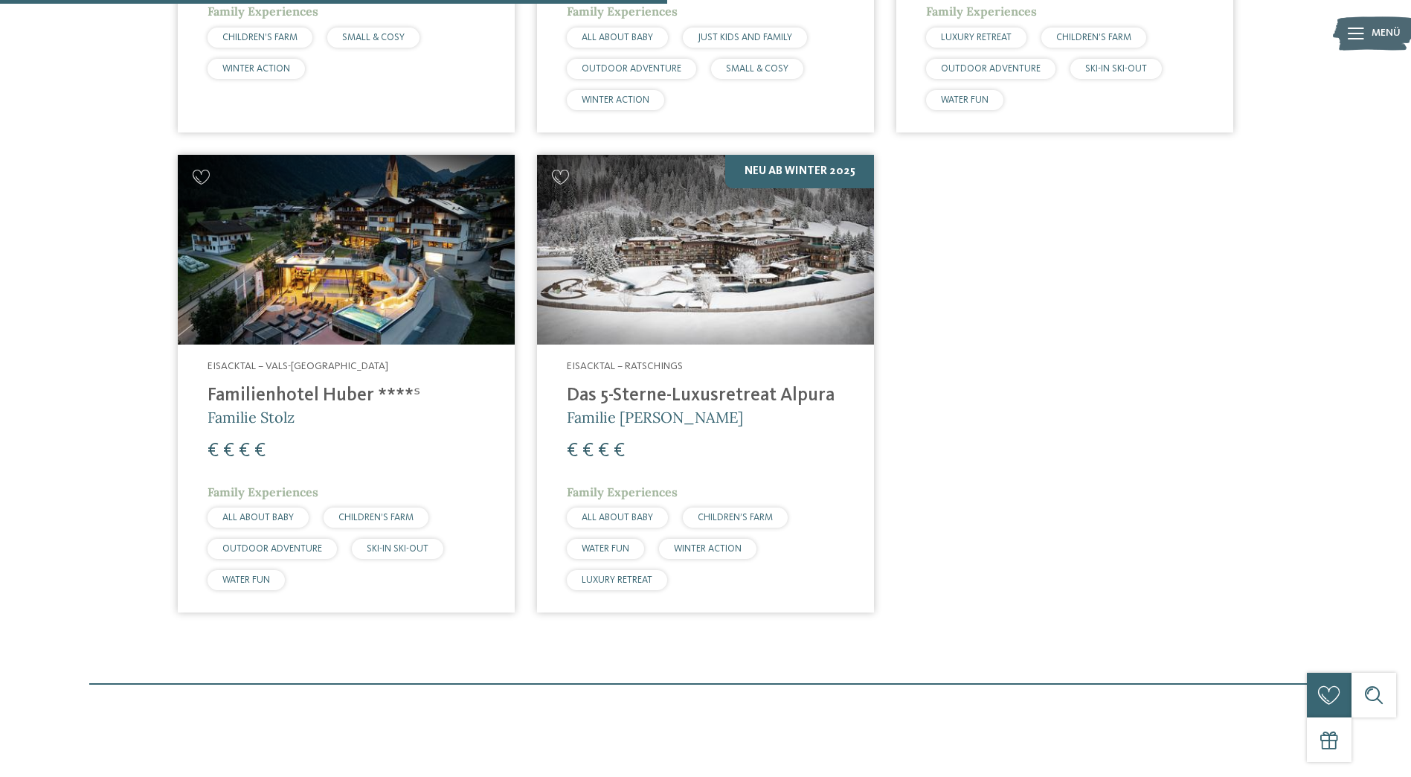
scroll to position [934, 0]
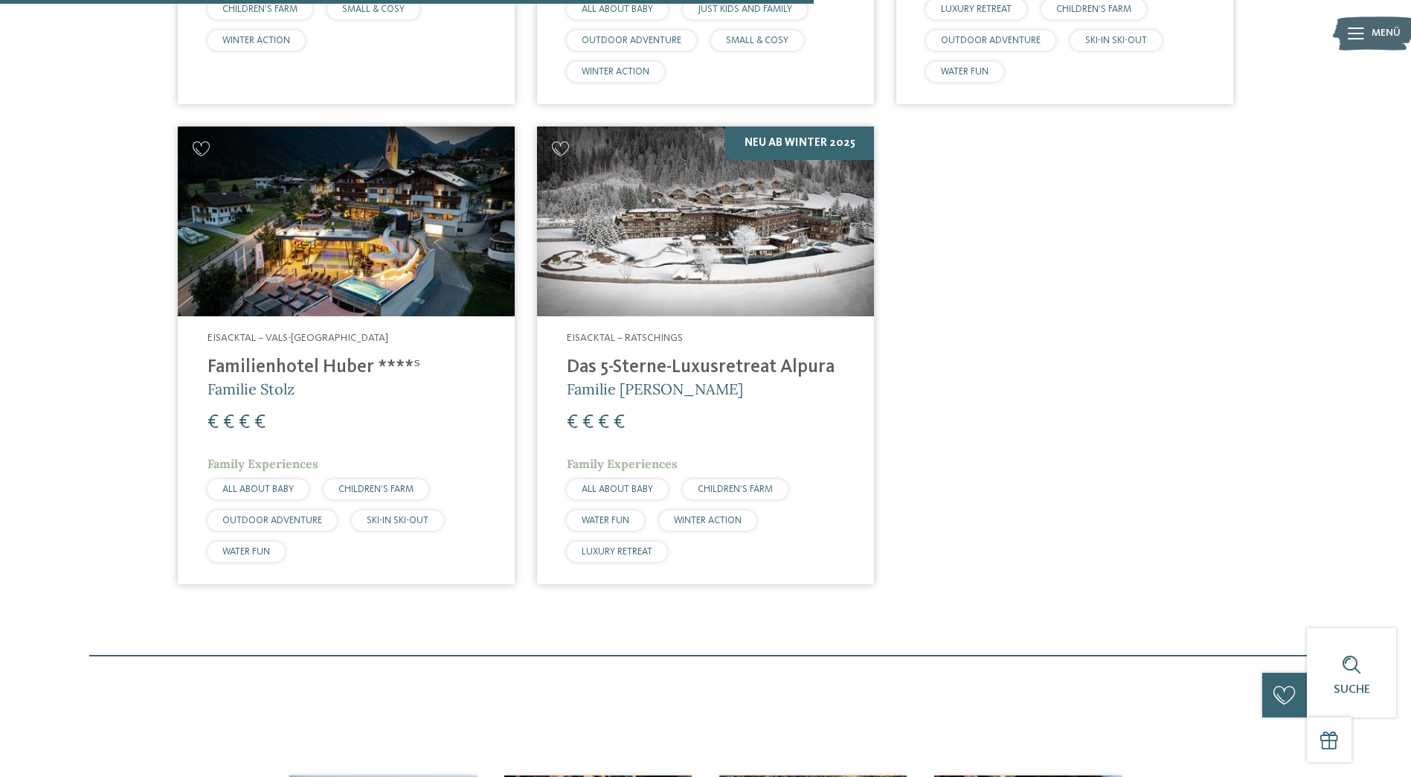
click at [311, 367] on h4 "Familienhotel Huber ****ˢ" at bounding box center [346, 367] width 277 height 22
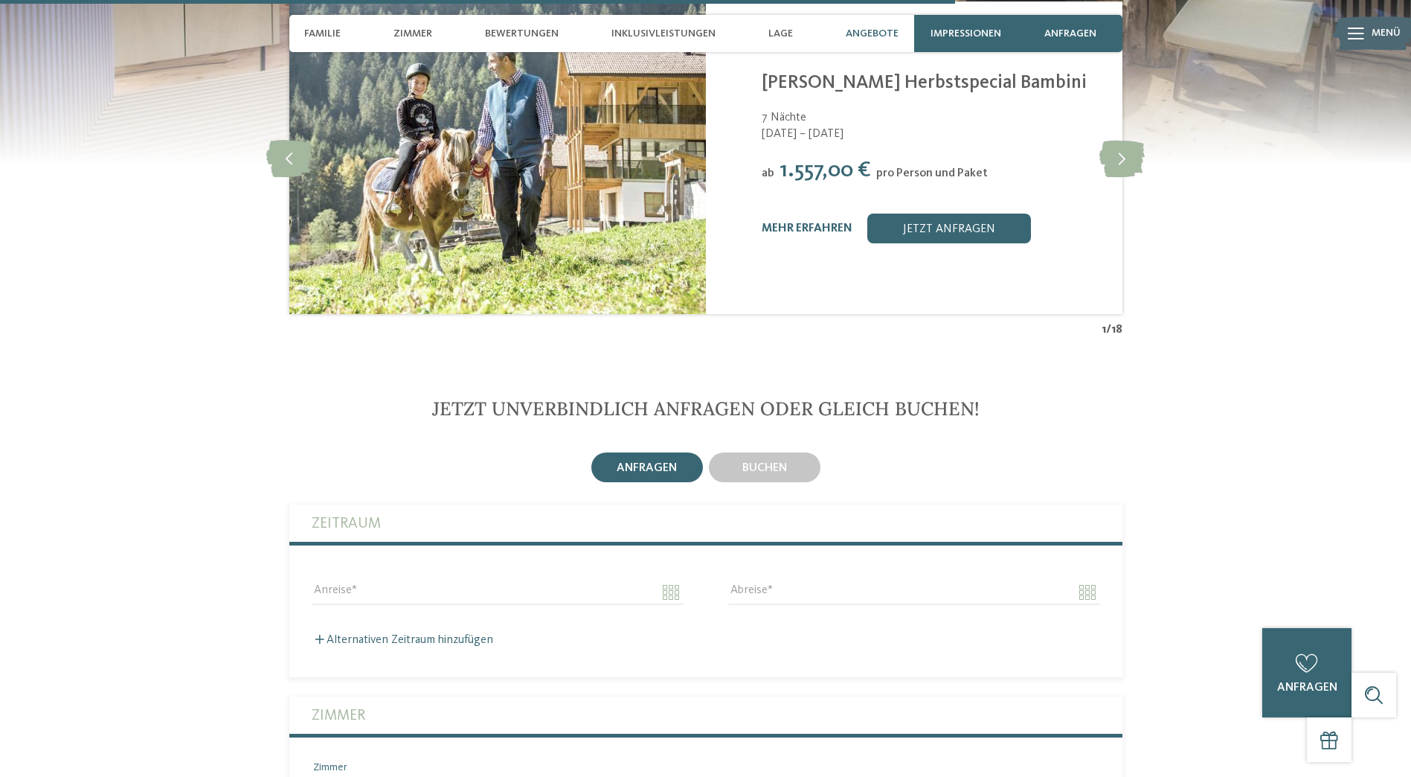
scroll to position [3496, 0]
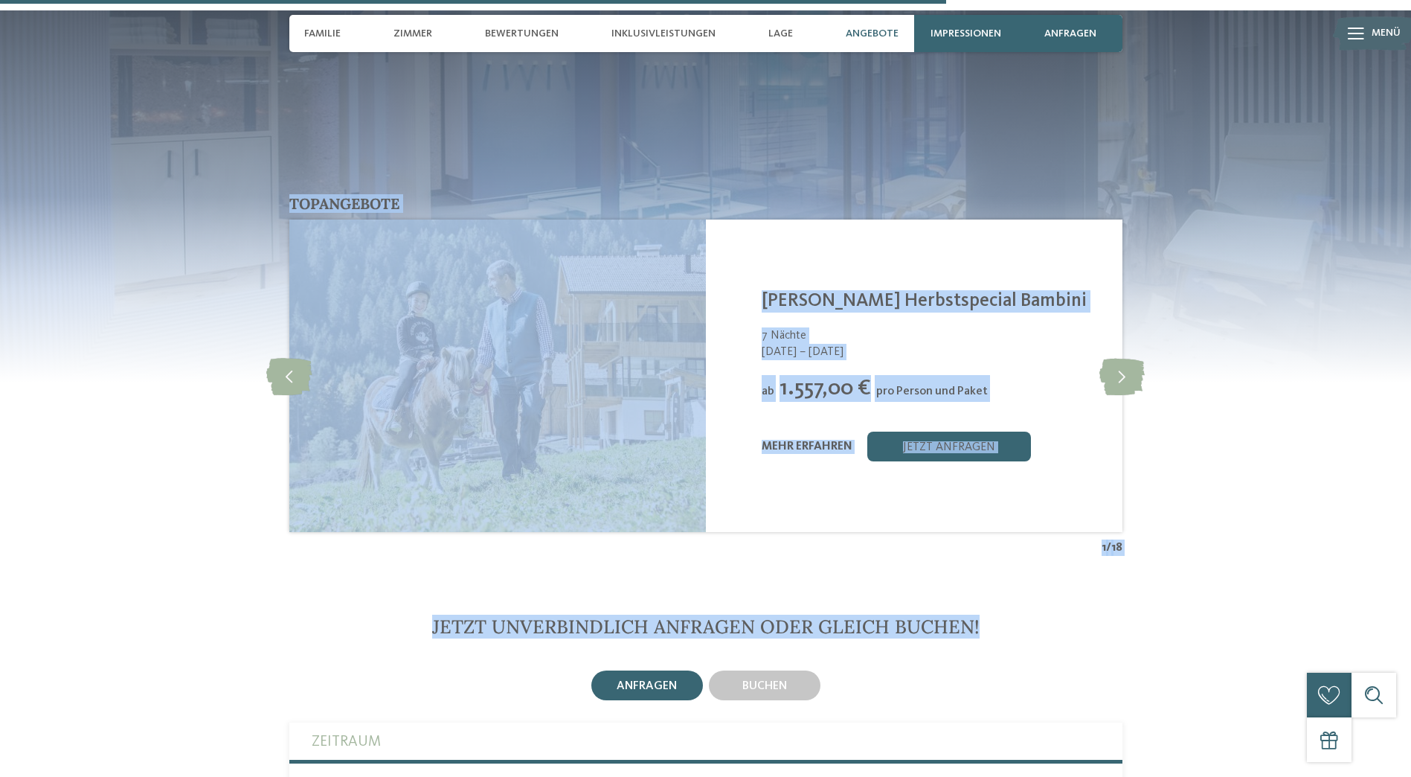
drag, startPoint x: 1410, startPoint y: 495, endPoint x: 1409, endPoint y: 120, distance: 374.1
